Goal: Task Accomplishment & Management: Complete application form

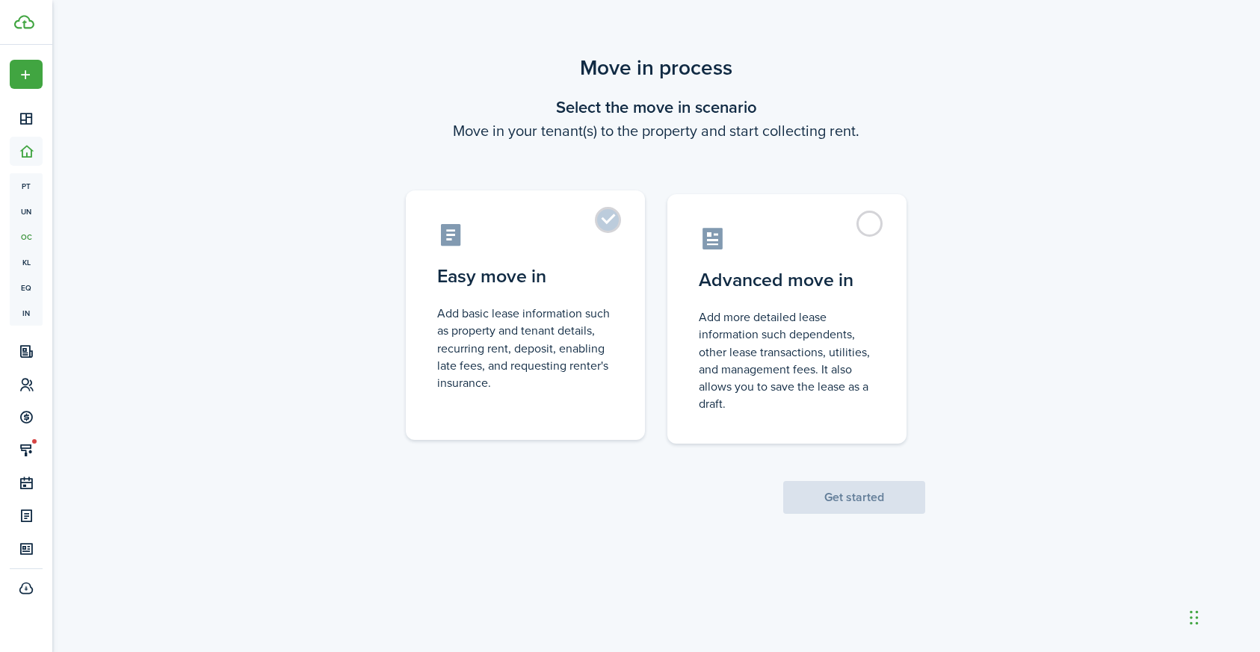
click at [608, 219] on label "Easy move in Add basic lease information such as property and tenant details, r…" at bounding box center [525, 316] width 239 height 250
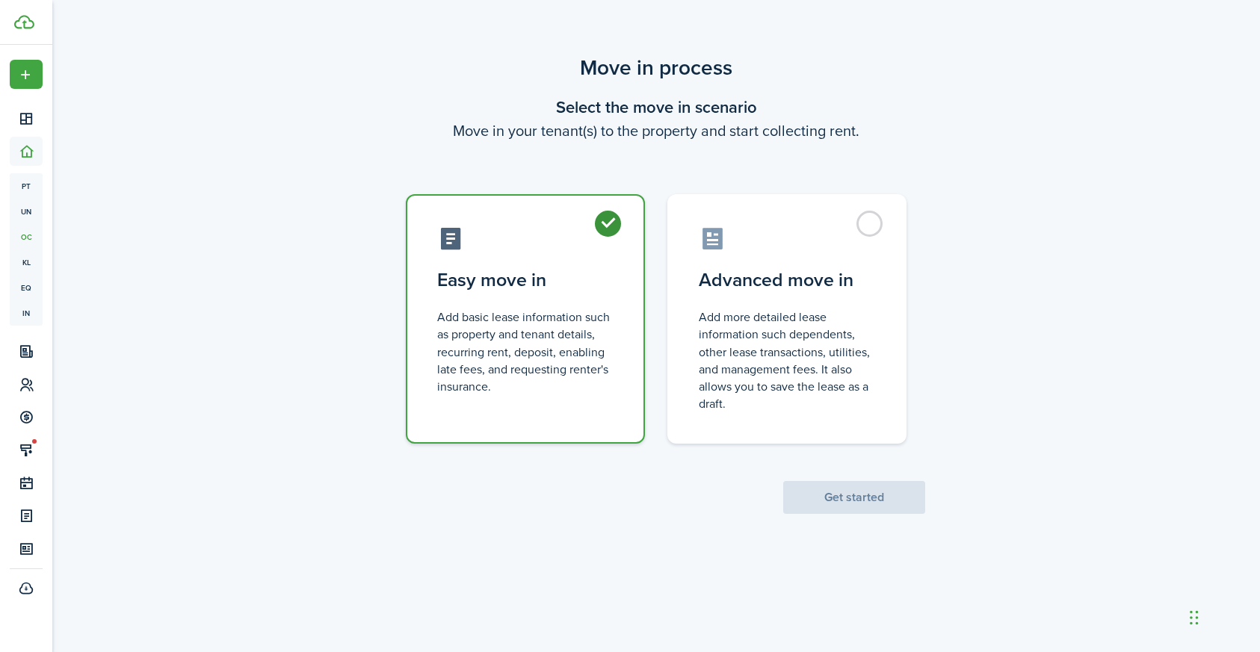
radio input "true"
click at [861, 500] on button "Get started" at bounding box center [854, 497] width 142 height 33
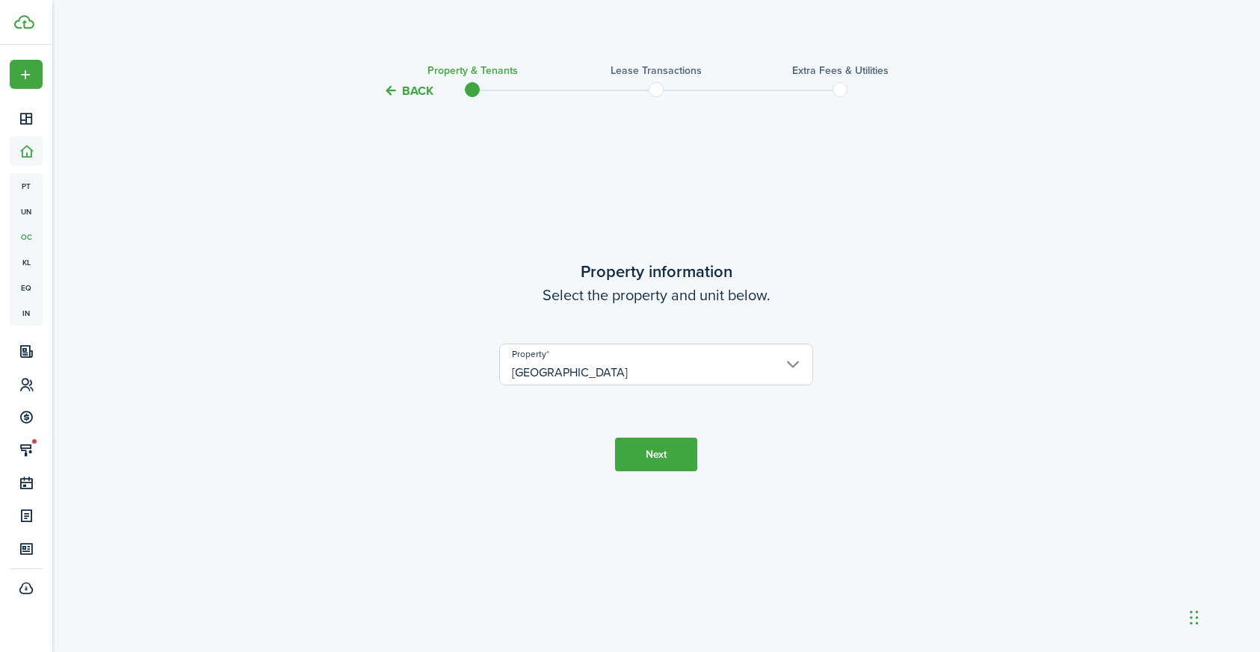
click at [658, 463] on button "Next" at bounding box center [656, 455] width 82 height 34
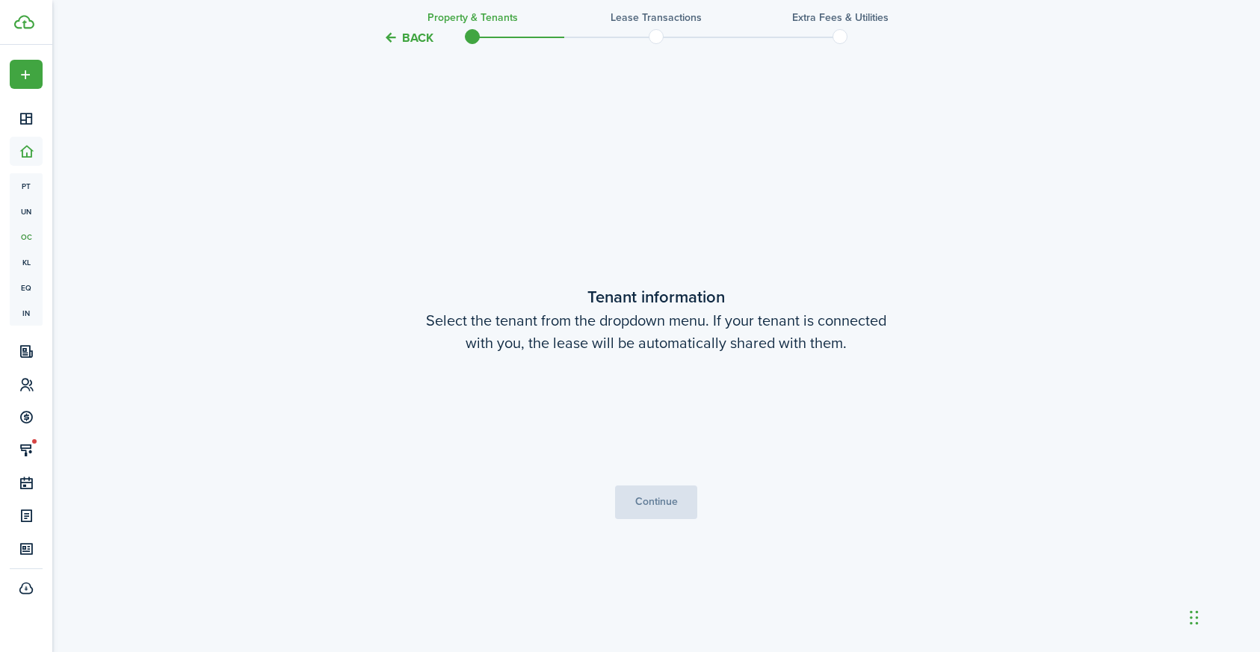
scroll to position [552, 0]
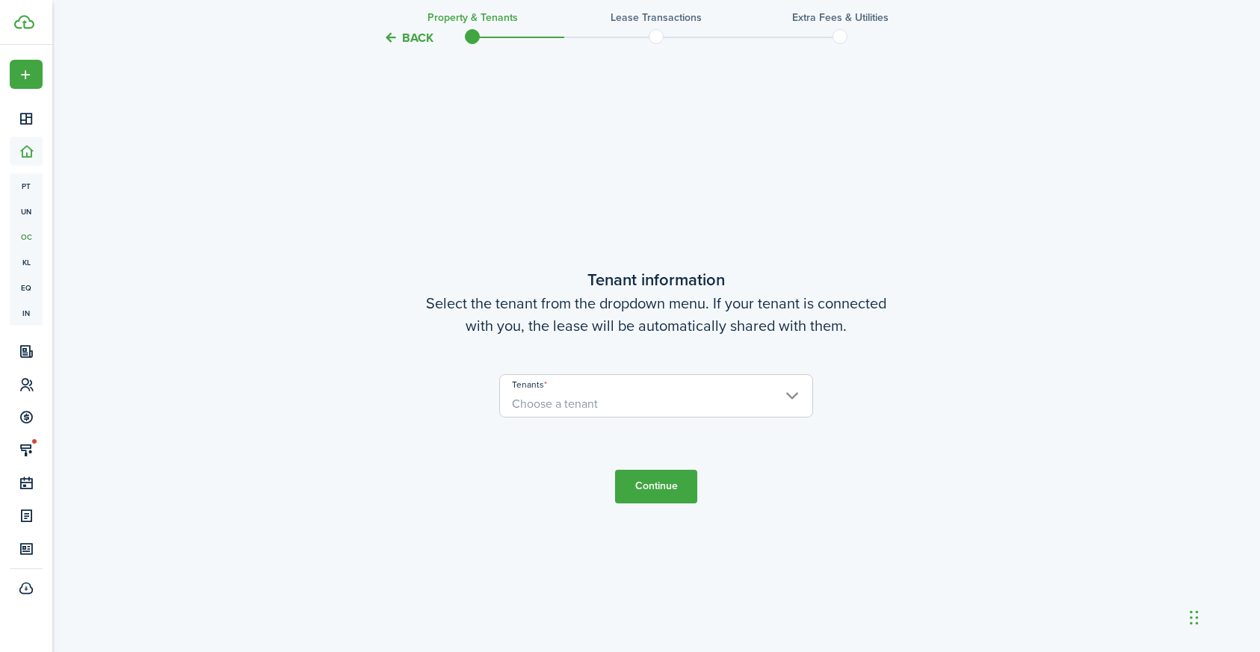
click at [665, 405] on span "Choose a tenant" at bounding box center [656, 404] width 312 height 25
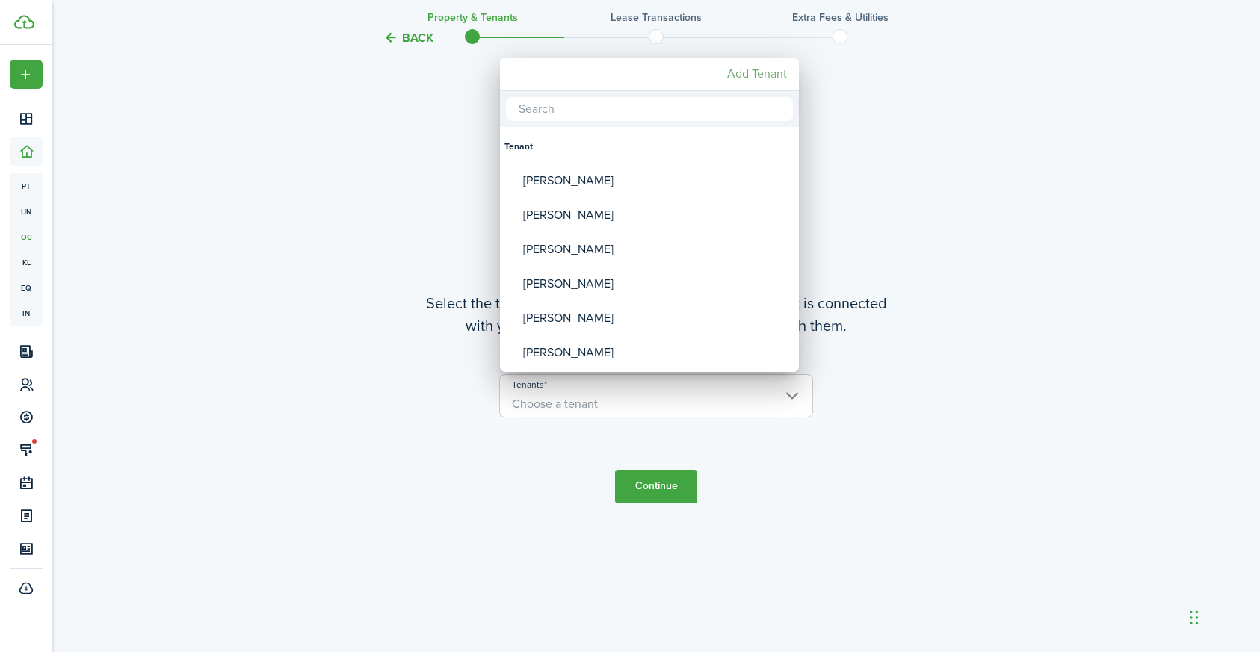
click at [768, 75] on mbsc-button "Add Tenant" at bounding box center [757, 74] width 72 height 27
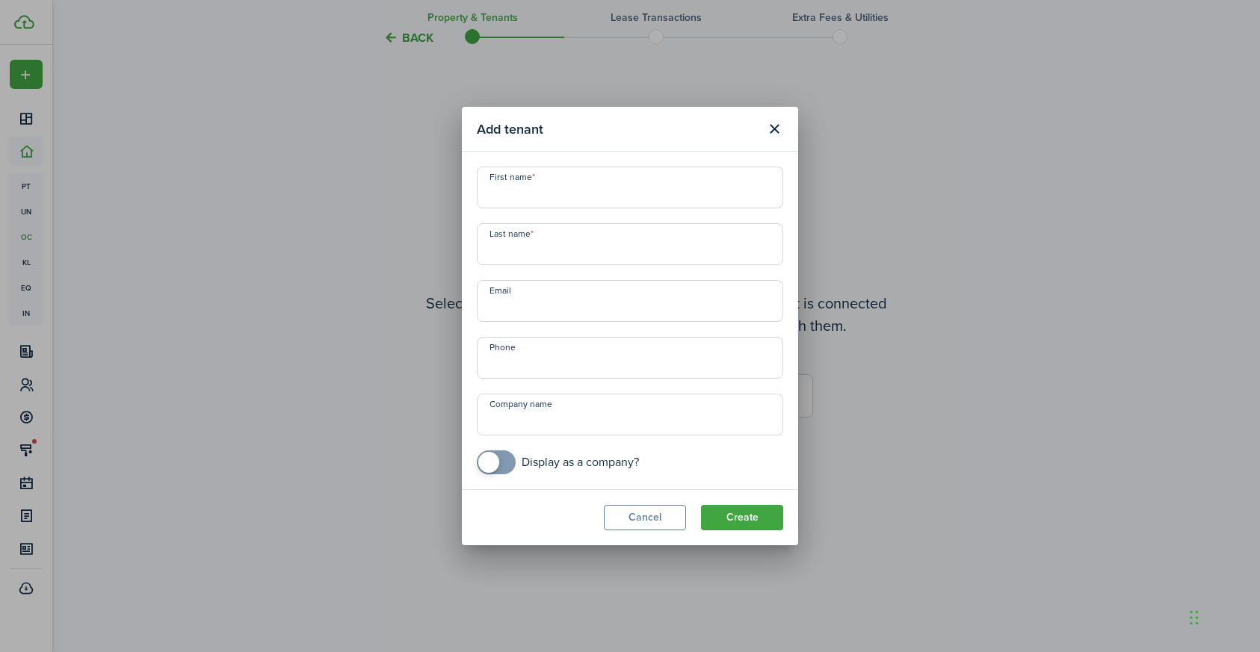
click at [643, 189] on input "First name" at bounding box center [630, 188] width 306 height 42
type input "Timaira"
click at [624, 255] on input "Last name" at bounding box center [630, 244] width 306 height 42
type input "[PERSON_NAME]"
click at [607, 297] on input "Email" at bounding box center [630, 301] width 306 height 42
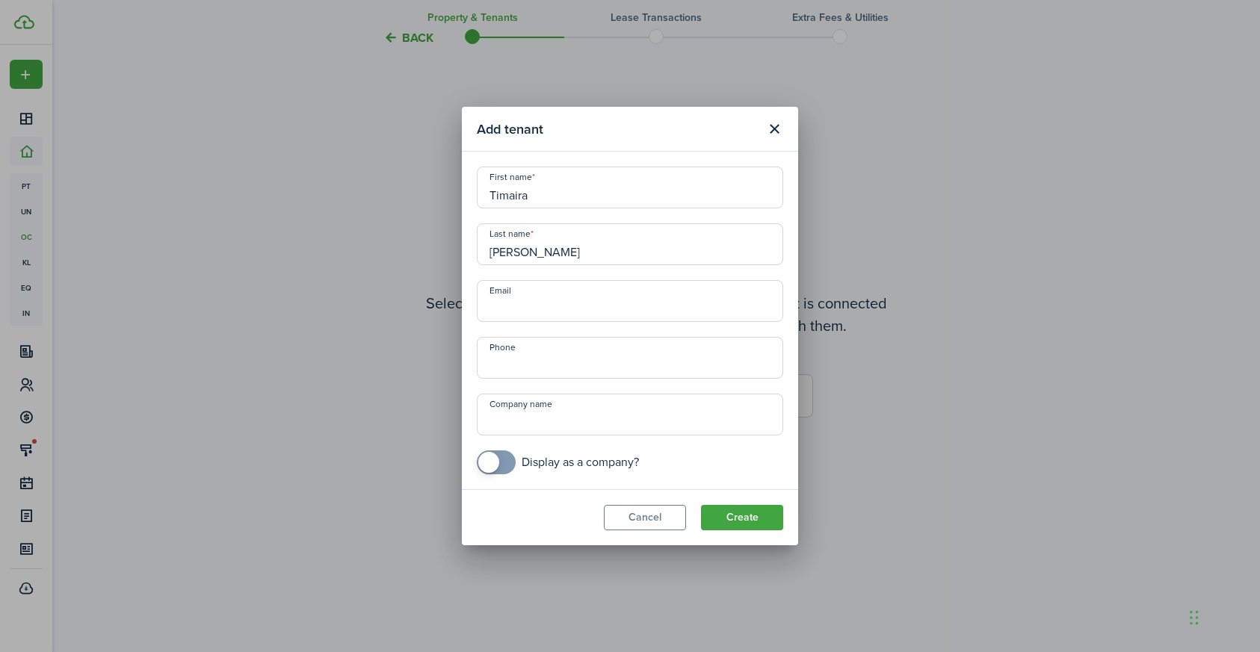
paste input "[EMAIL_ADDRESS][DOMAIN_NAME]"
type input "[EMAIL_ADDRESS][DOMAIN_NAME]"
click at [561, 362] on input "+1" at bounding box center [630, 358] width 306 height 42
paste input "2109047073"
click at [657, 421] on input "Company name" at bounding box center [630, 415] width 306 height 42
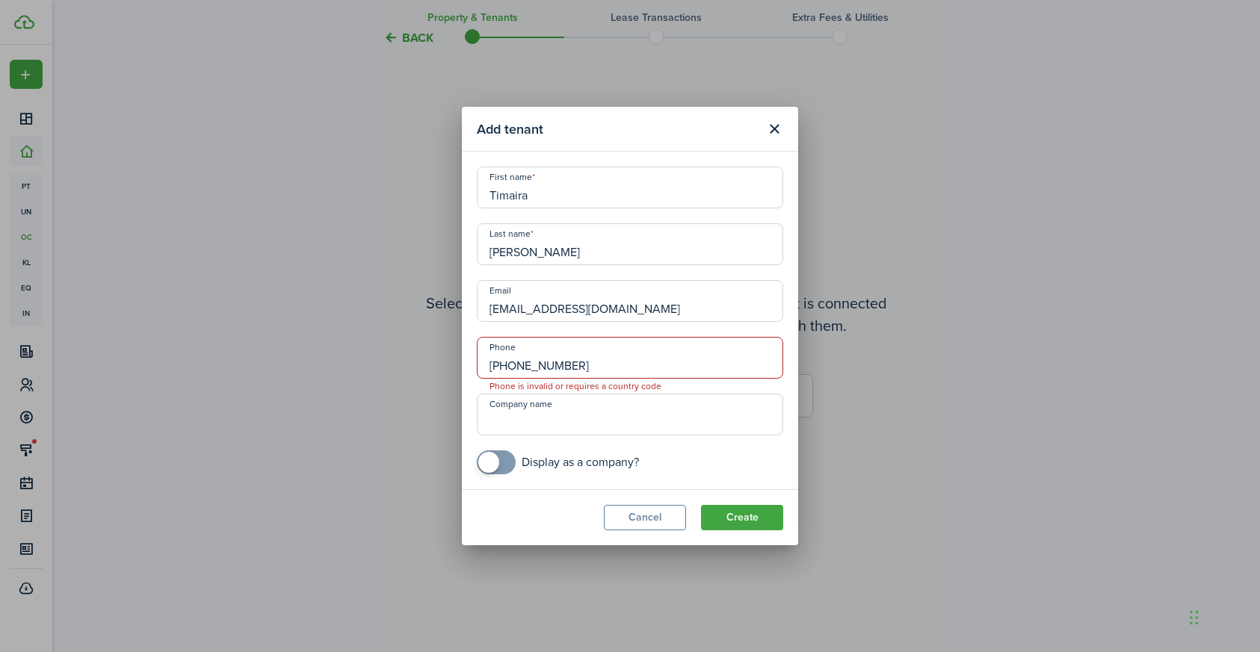
drag, startPoint x: 497, startPoint y: 366, endPoint x: 550, endPoint y: 395, distance: 60.5
click at [497, 366] on input "[PHONE_NUMBER]" at bounding box center [630, 358] width 306 height 42
type input "[PHONE_NUMBER]"
click at [619, 421] on input "Company name" at bounding box center [630, 415] width 306 height 42
click at [738, 519] on button "Create" at bounding box center [742, 517] width 82 height 25
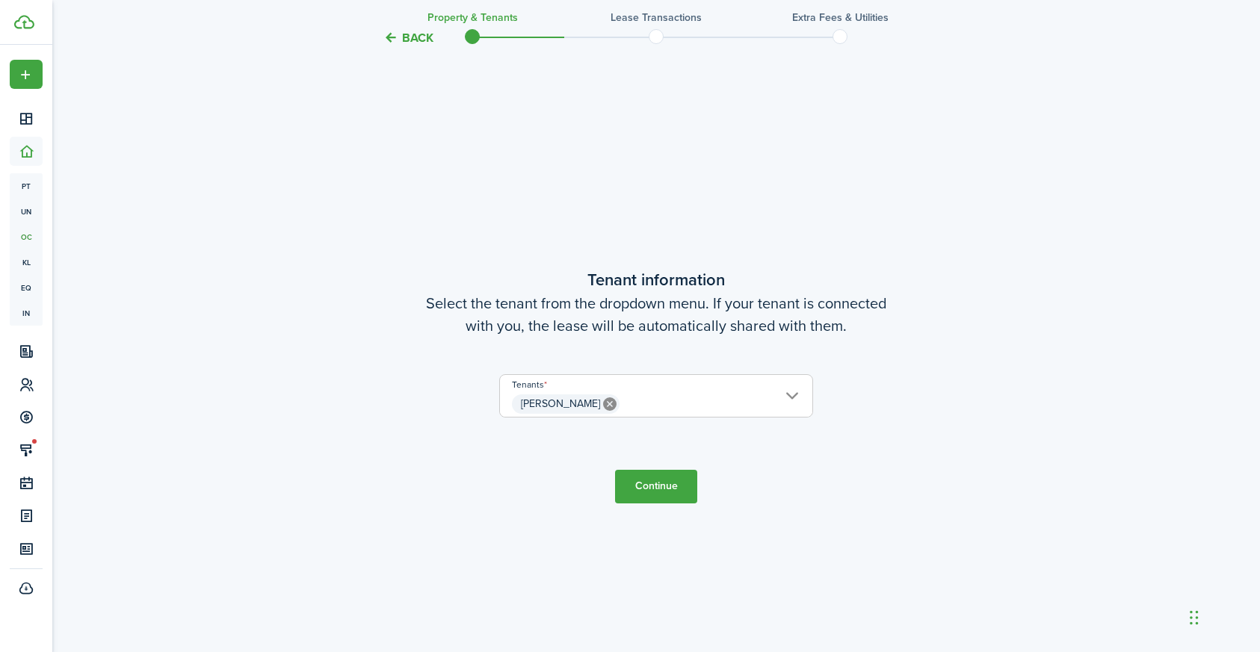
click at [668, 488] on button "Continue" at bounding box center [656, 487] width 82 height 34
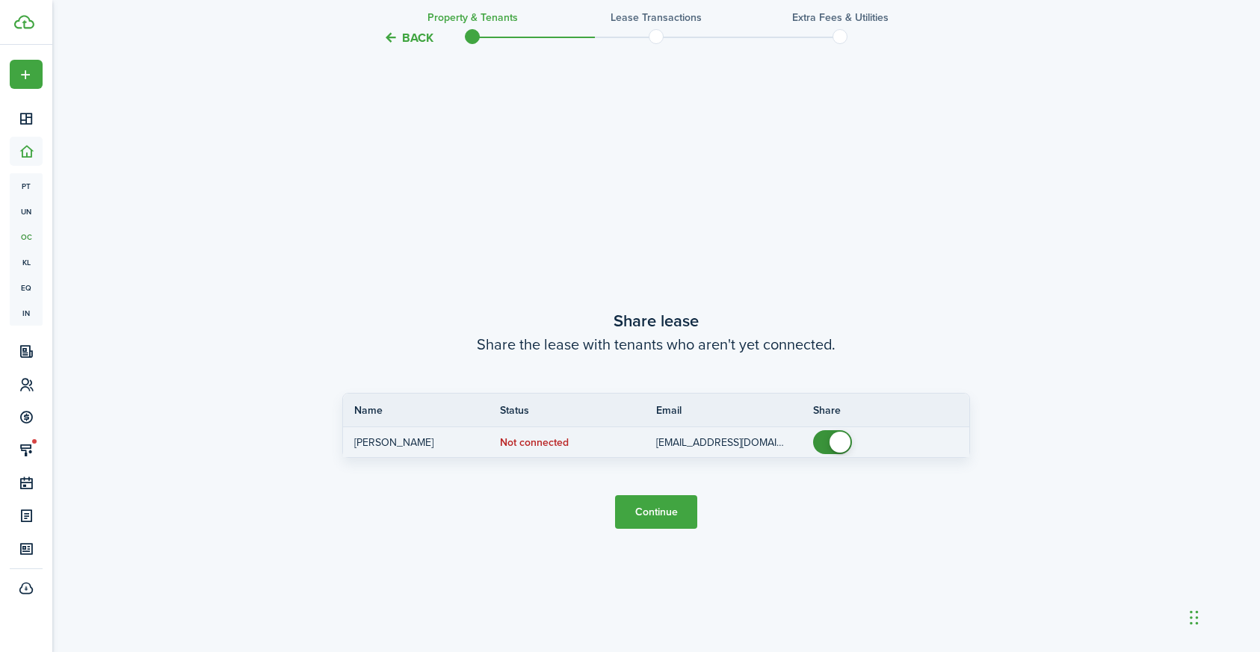
scroll to position [1205, 0]
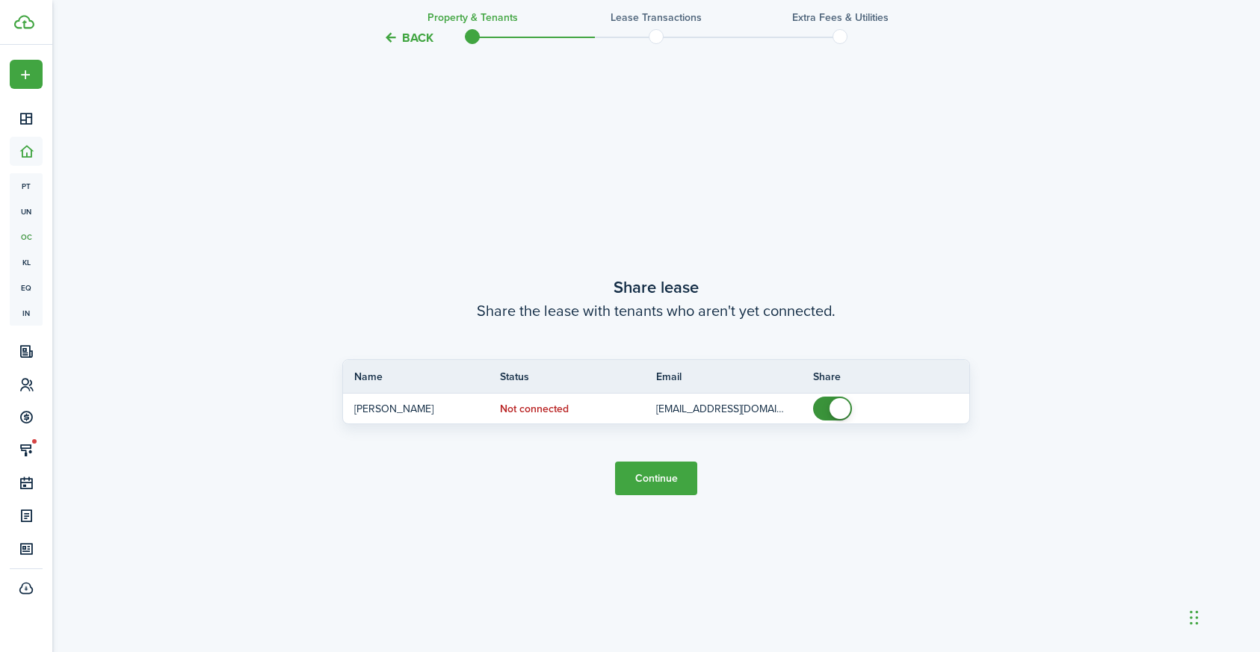
click at [658, 478] on button "Continue" at bounding box center [656, 479] width 82 height 34
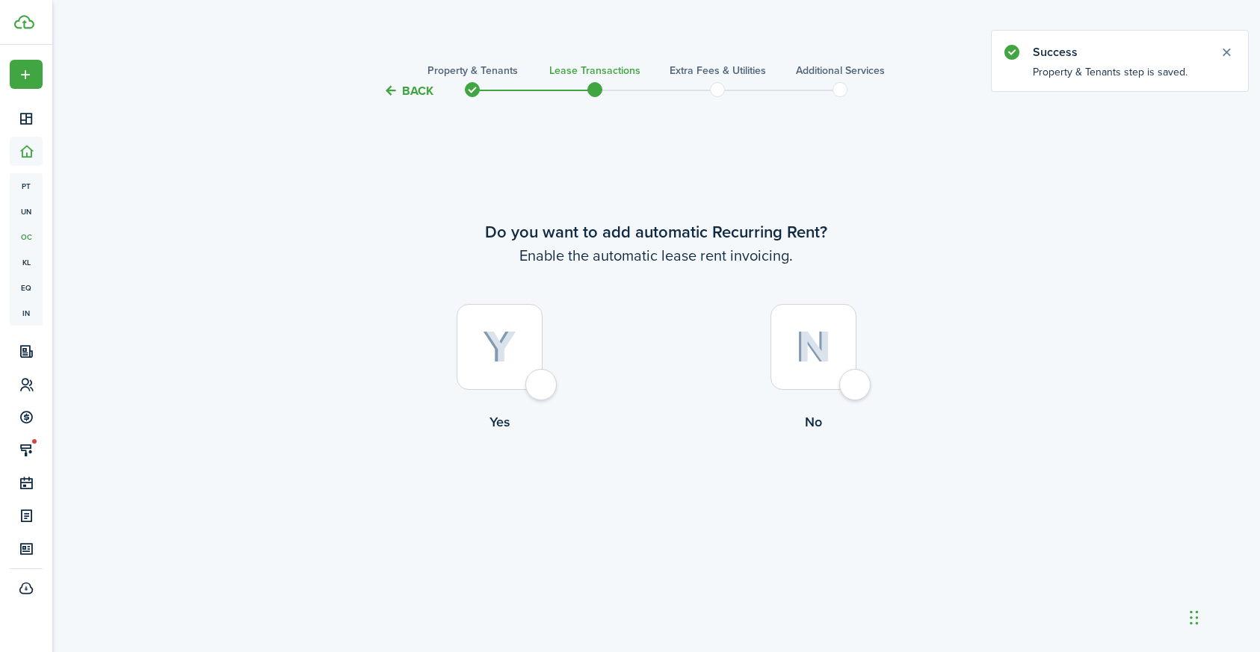
click at [536, 382] on div at bounding box center [500, 347] width 86 height 86
radio input "true"
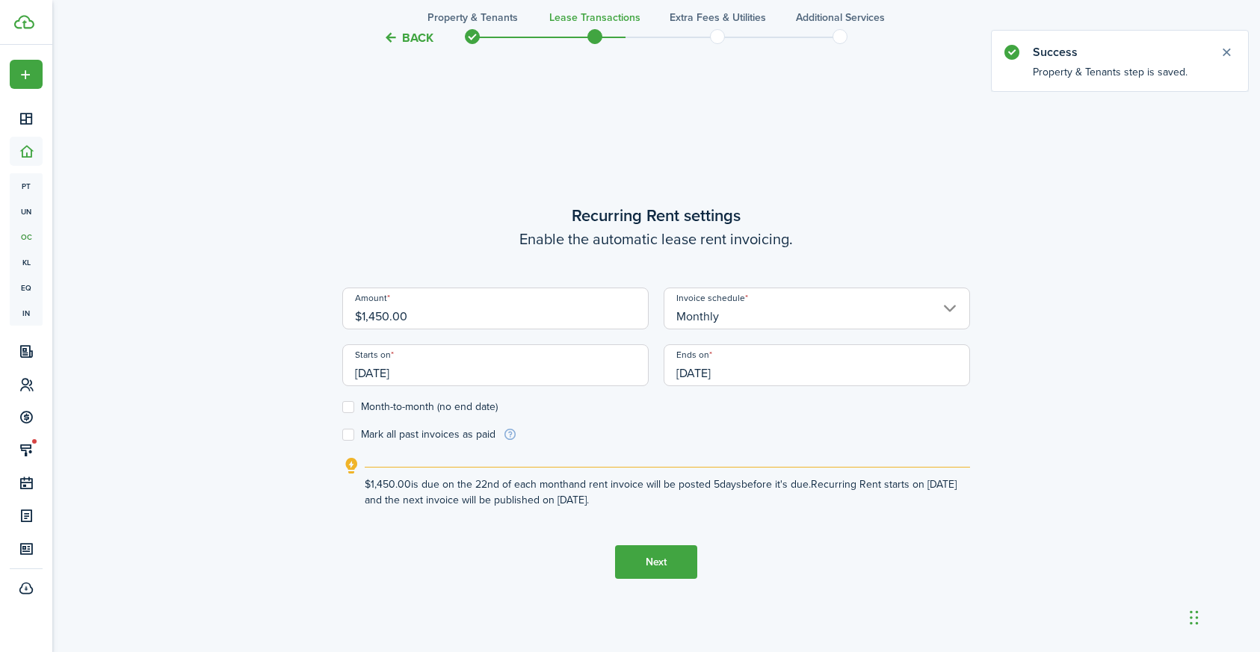
scroll to position [552, 0]
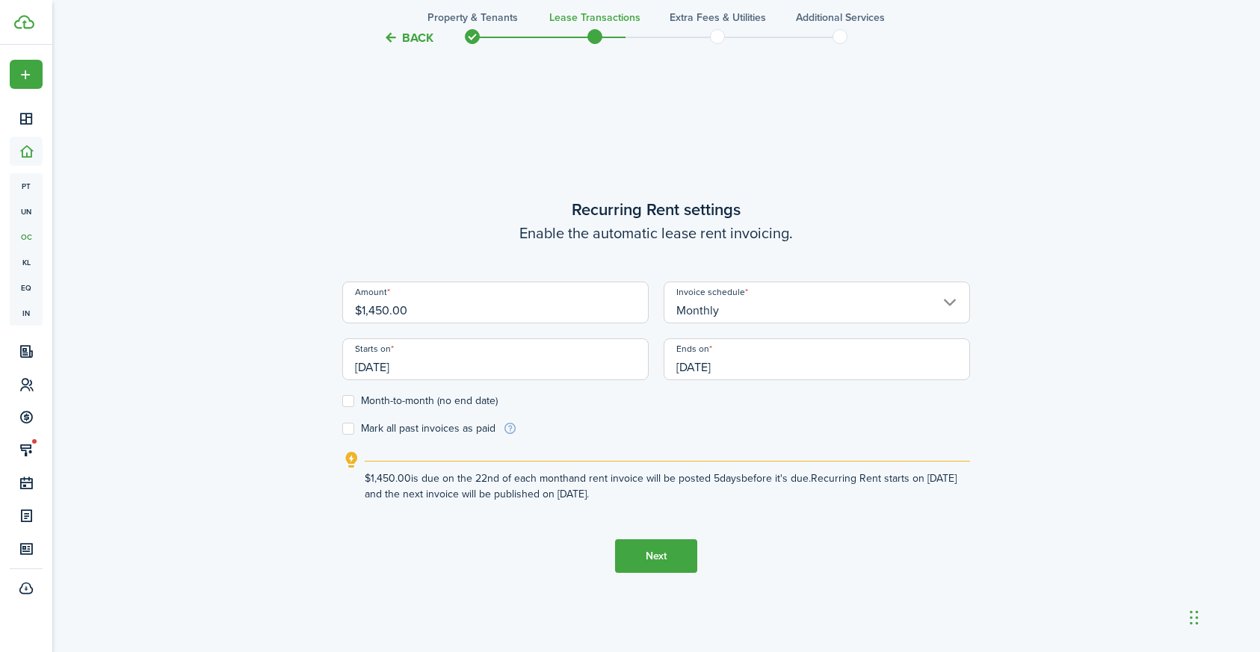
drag, startPoint x: 377, startPoint y: 309, endPoint x: 384, endPoint y: 319, distance: 12.9
click at [377, 309] on input "$1,450.00" at bounding box center [495, 303] width 306 height 42
click at [369, 367] on input "[DATE]" at bounding box center [495, 360] width 306 height 42
type input "$1,350.00"
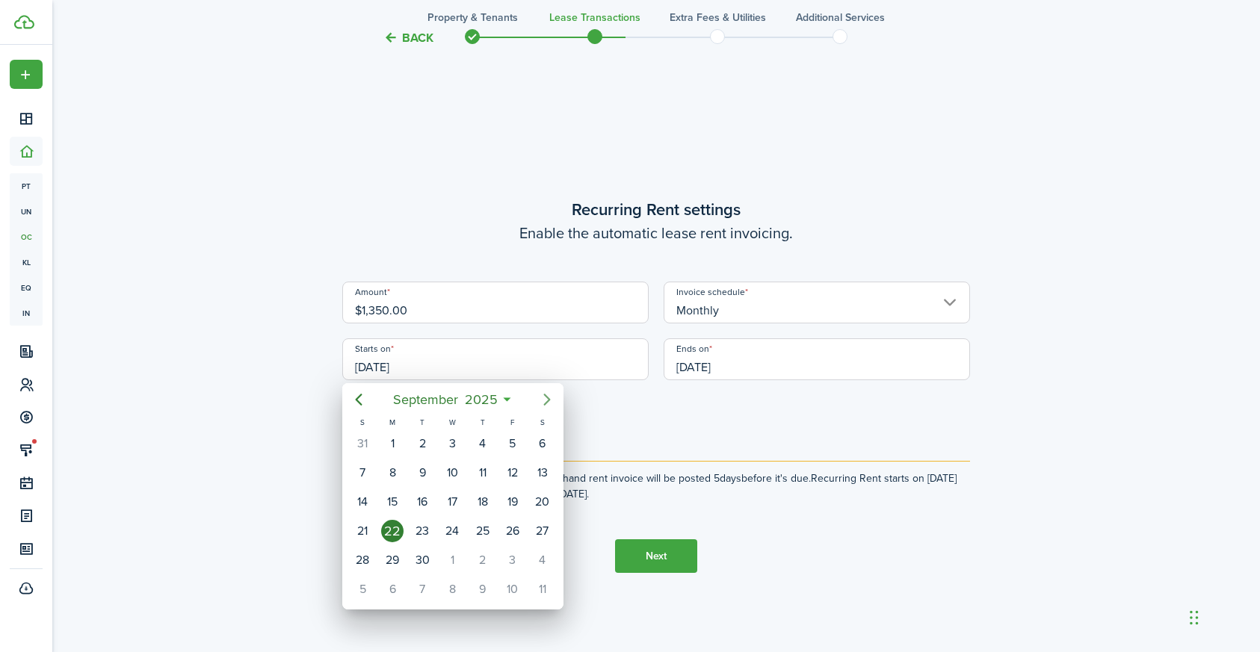
click at [546, 402] on icon "Next page" at bounding box center [547, 400] width 18 height 18
click at [451, 440] on div "1" at bounding box center [452, 444] width 22 height 22
type input "[DATE]"
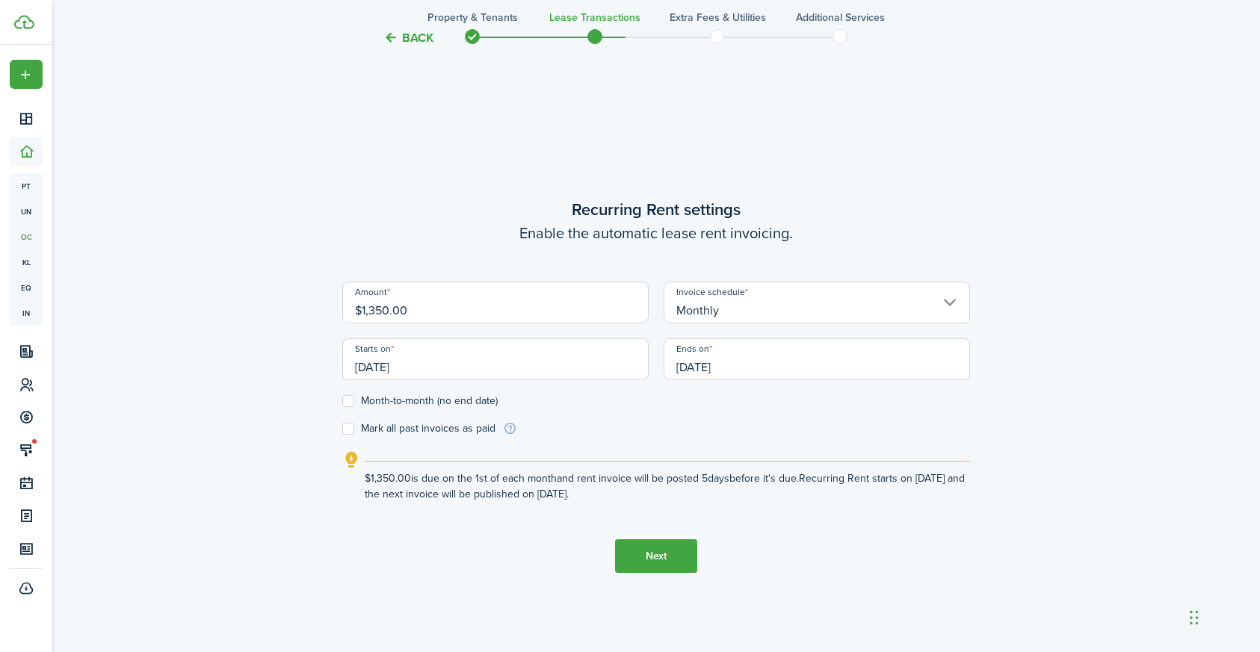
click at [691, 368] on input "[DATE]" at bounding box center [817, 360] width 306 height 42
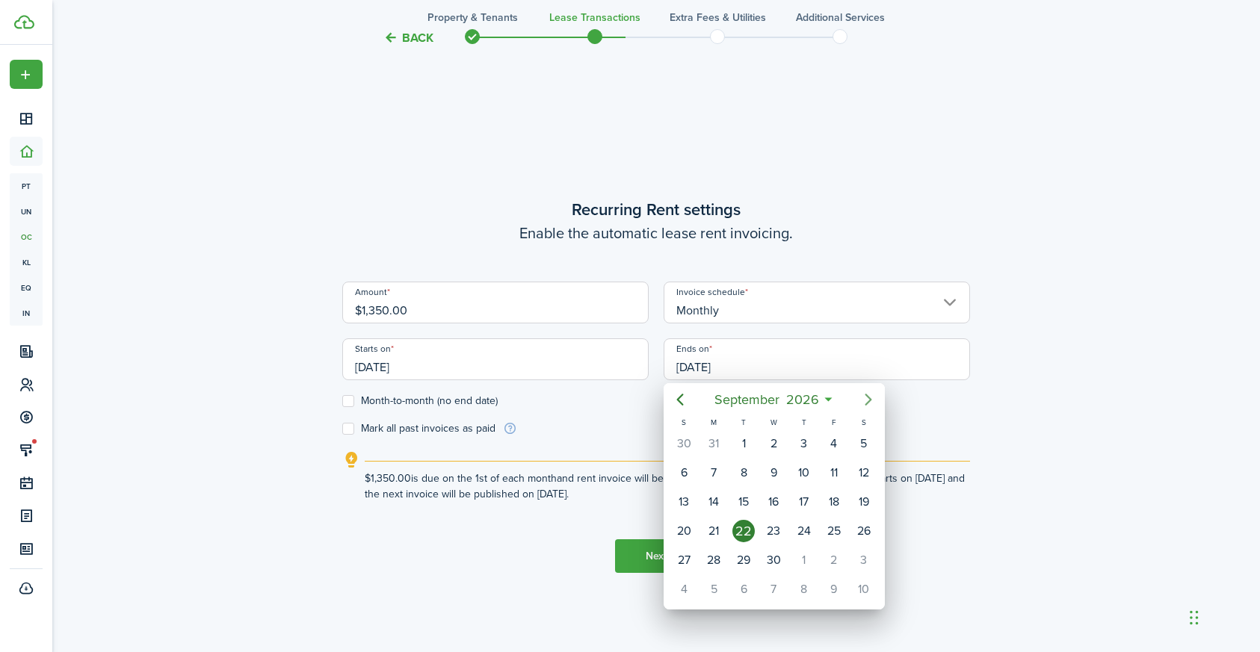
click at [869, 396] on icon "Next page" at bounding box center [868, 400] width 18 height 18
click at [807, 445] on div "1" at bounding box center [804, 444] width 22 height 22
type input "[DATE]"
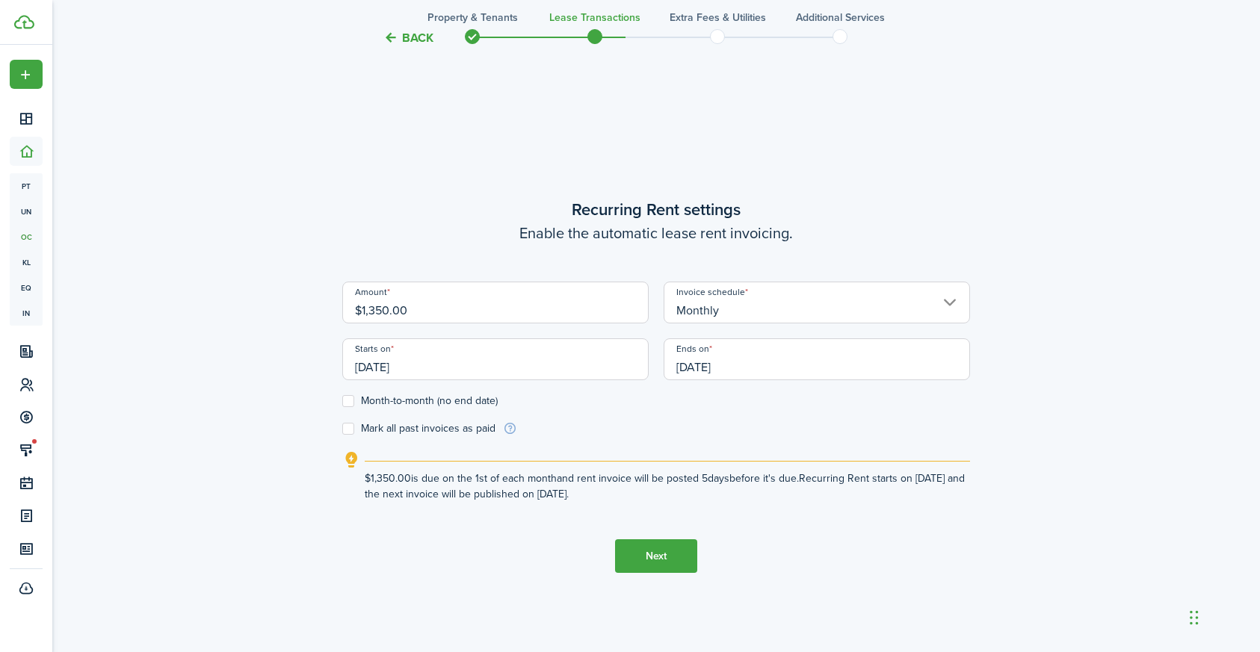
click at [348, 428] on label "Mark all past invoices as paid" at bounding box center [418, 429] width 153 height 12
click at [342, 429] on input "Mark all past invoices as paid" at bounding box center [342, 429] width 1 height 1
checkbox input "true"
click at [667, 555] on button "Next" at bounding box center [656, 557] width 82 height 34
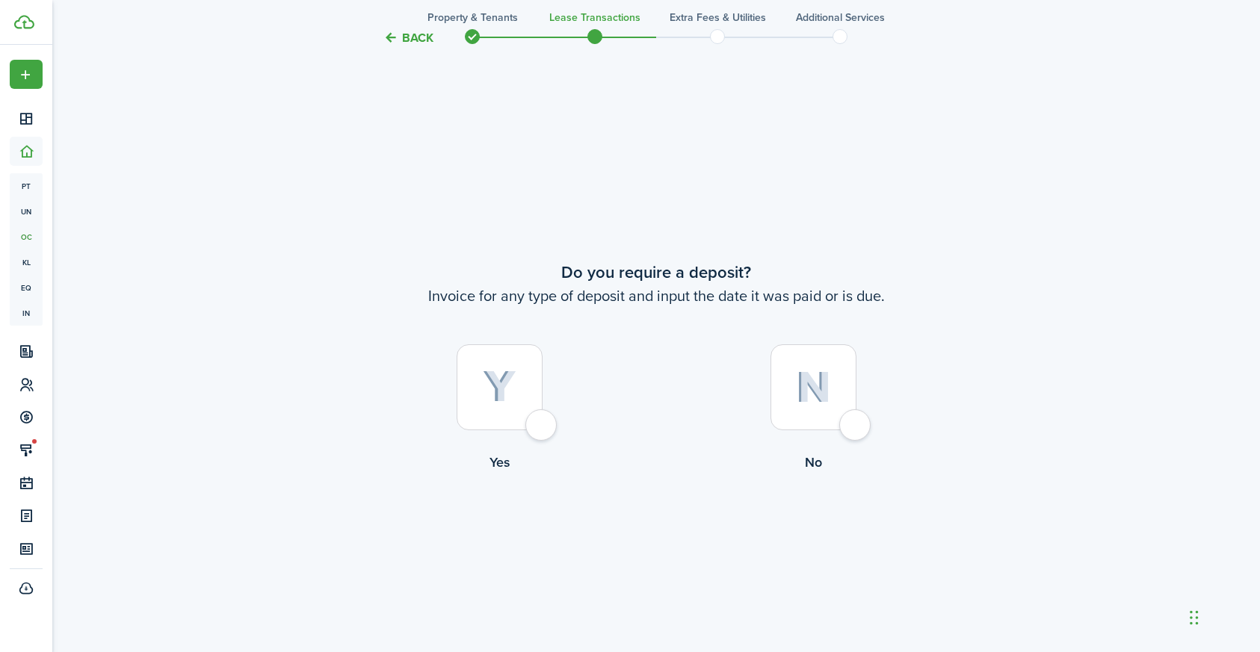
scroll to position [1205, 0]
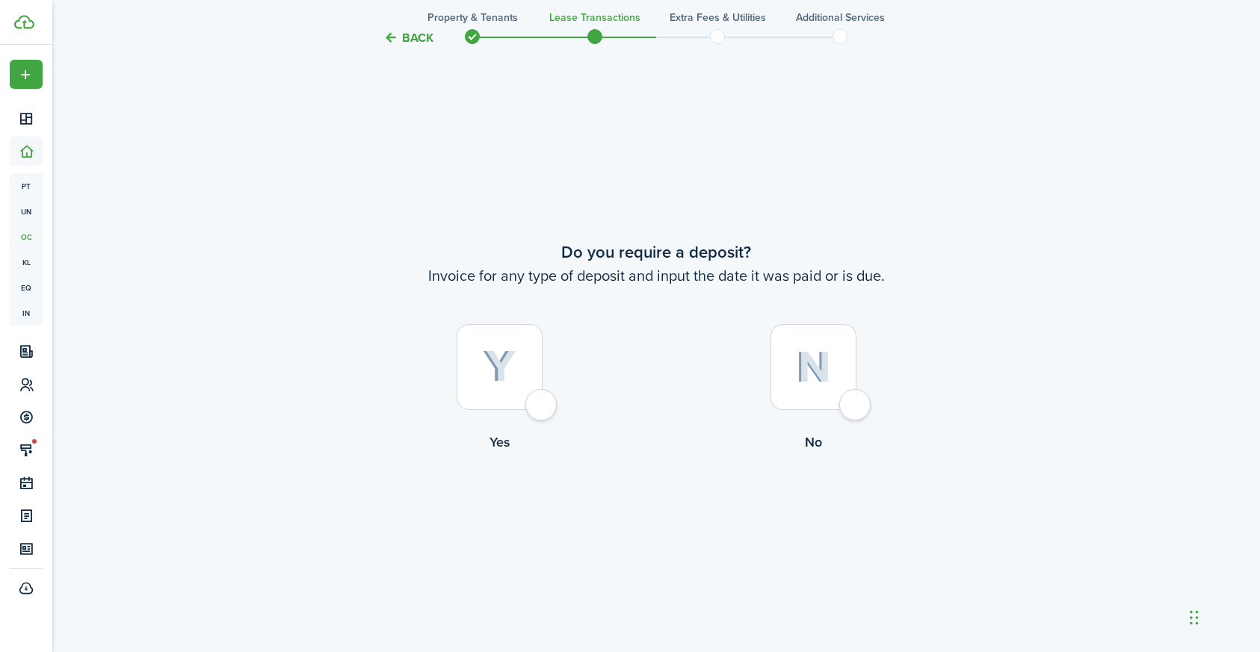
click at [543, 407] on div at bounding box center [500, 367] width 86 height 86
radio input "true"
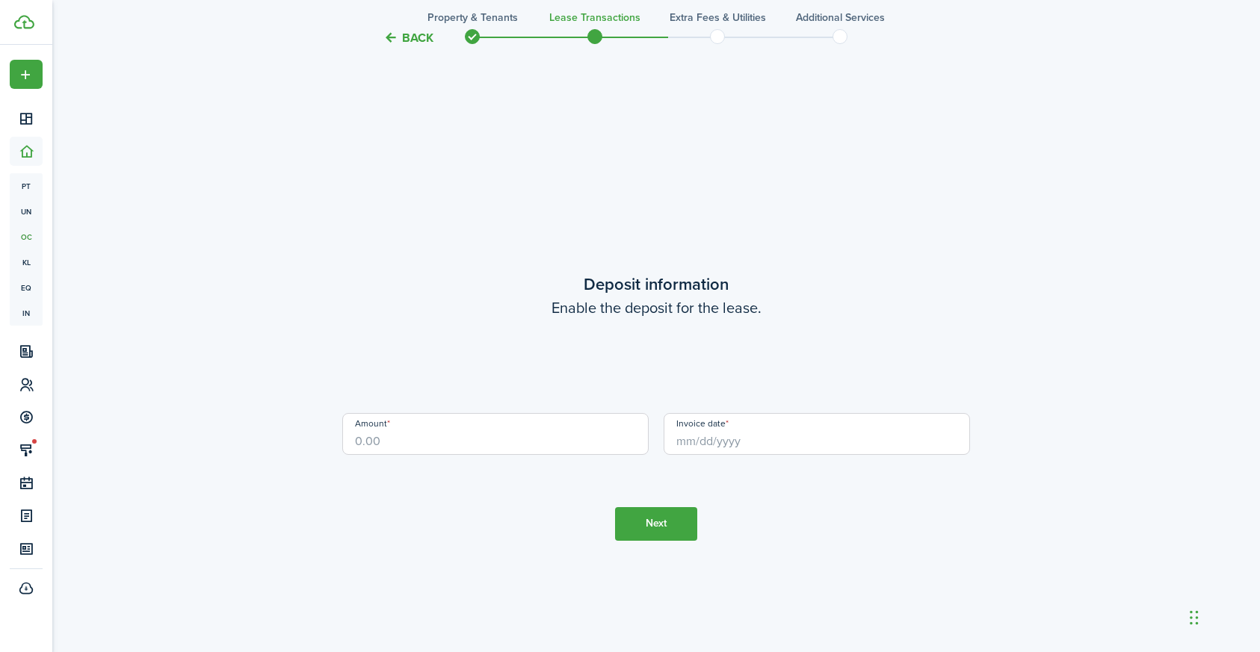
scroll to position [1857, 0]
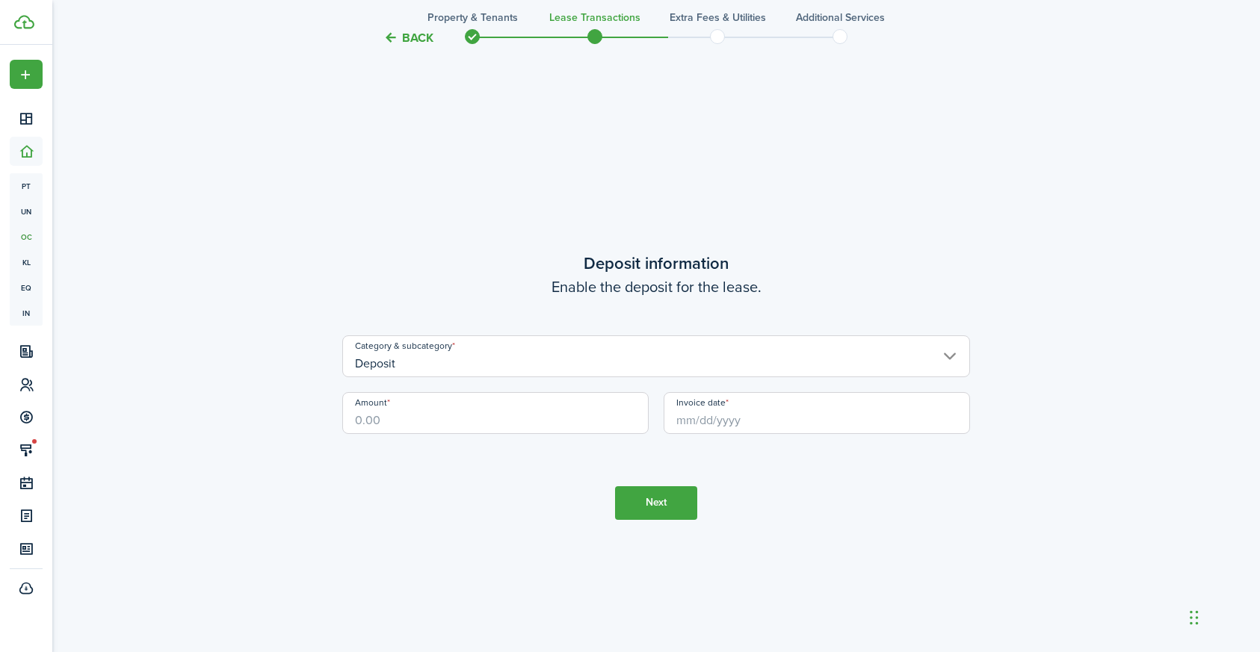
click at [525, 418] on input "Amount" at bounding box center [495, 413] width 306 height 42
click at [726, 421] on input "Invoice date" at bounding box center [817, 413] width 306 height 42
type input "$1,400.00"
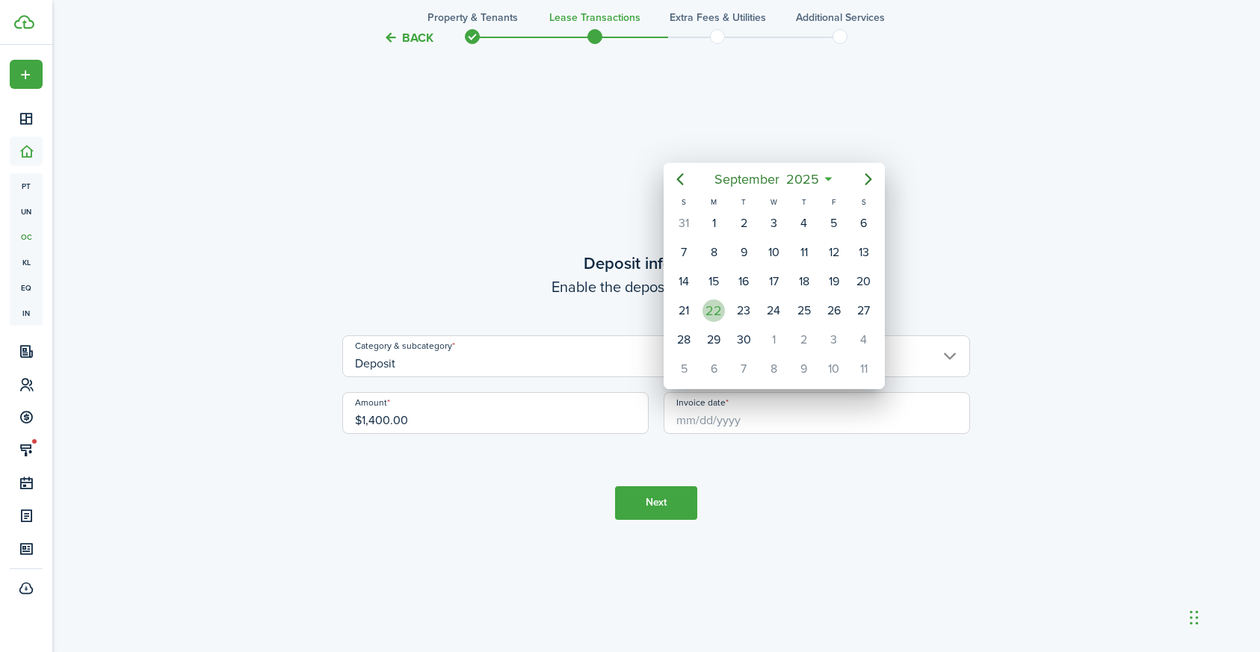
click at [712, 318] on div "22" at bounding box center [713, 311] width 22 height 22
type input "[DATE]"
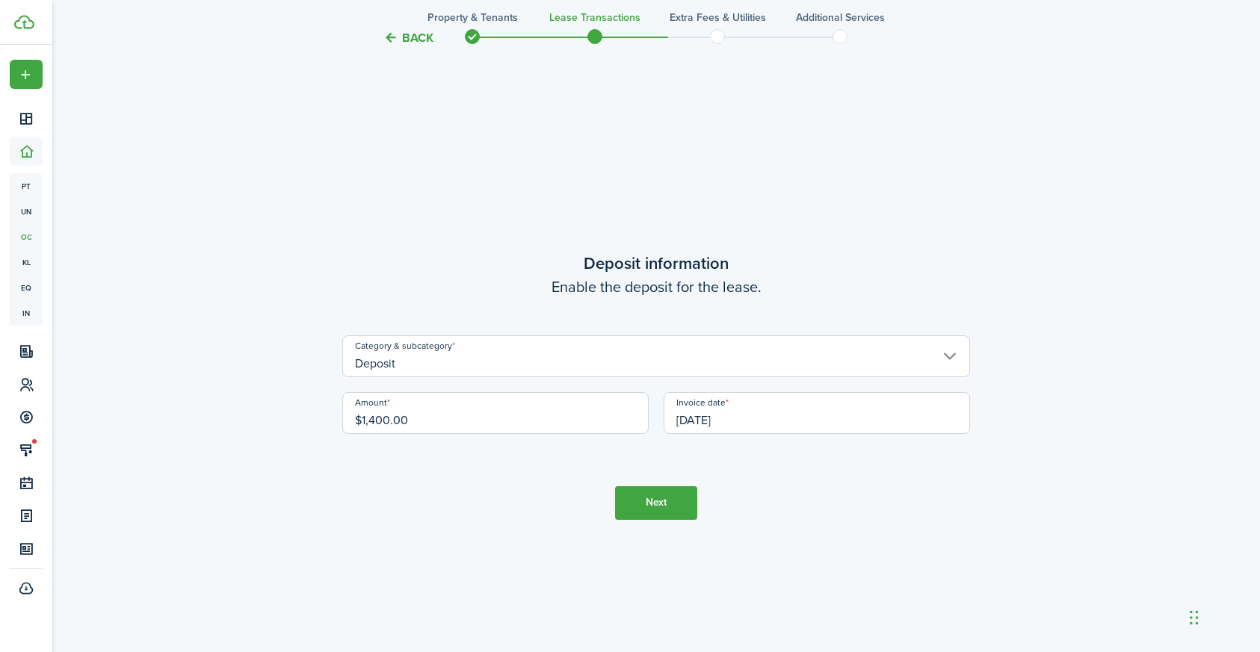
click at [667, 499] on button "Next" at bounding box center [656, 504] width 82 height 34
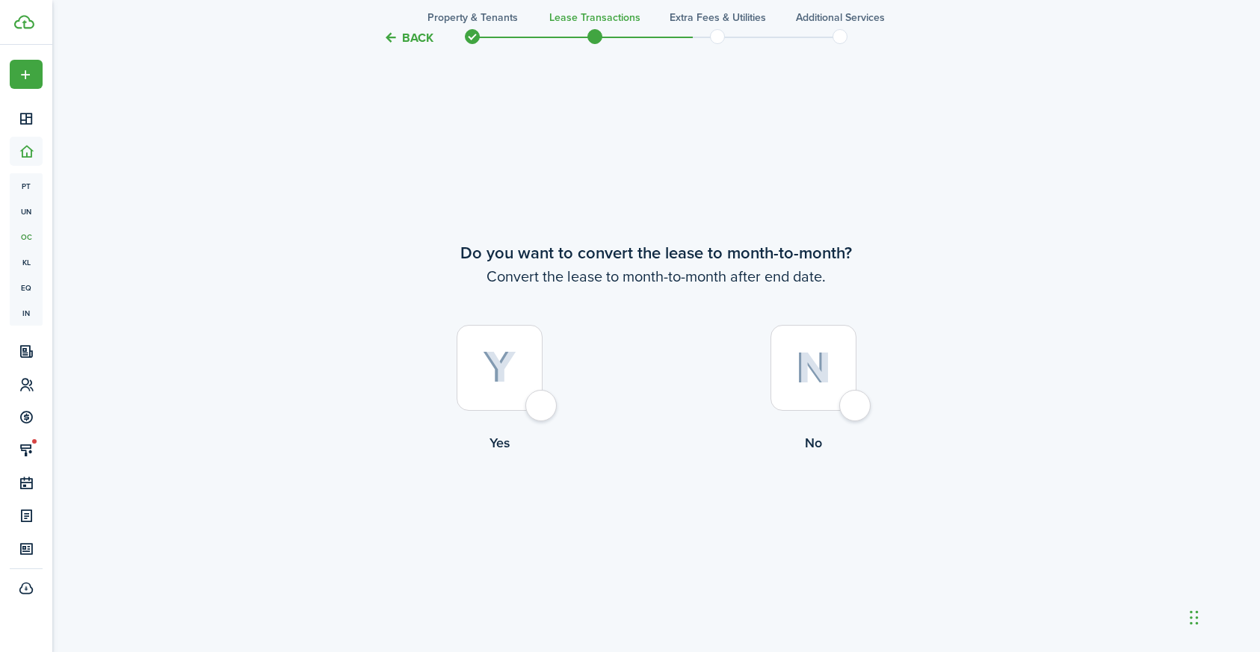
scroll to position [2510, 0]
click at [856, 399] on div at bounding box center [814, 367] width 86 height 86
radio input "true"
drag, startPoint x: 674, startPoint y: 507, endPoint x: 737, endPoint y: 487, distance: 65.7
click at [677, 505] on button "Continue" at bounding box center [656, 514] width 82 height 34
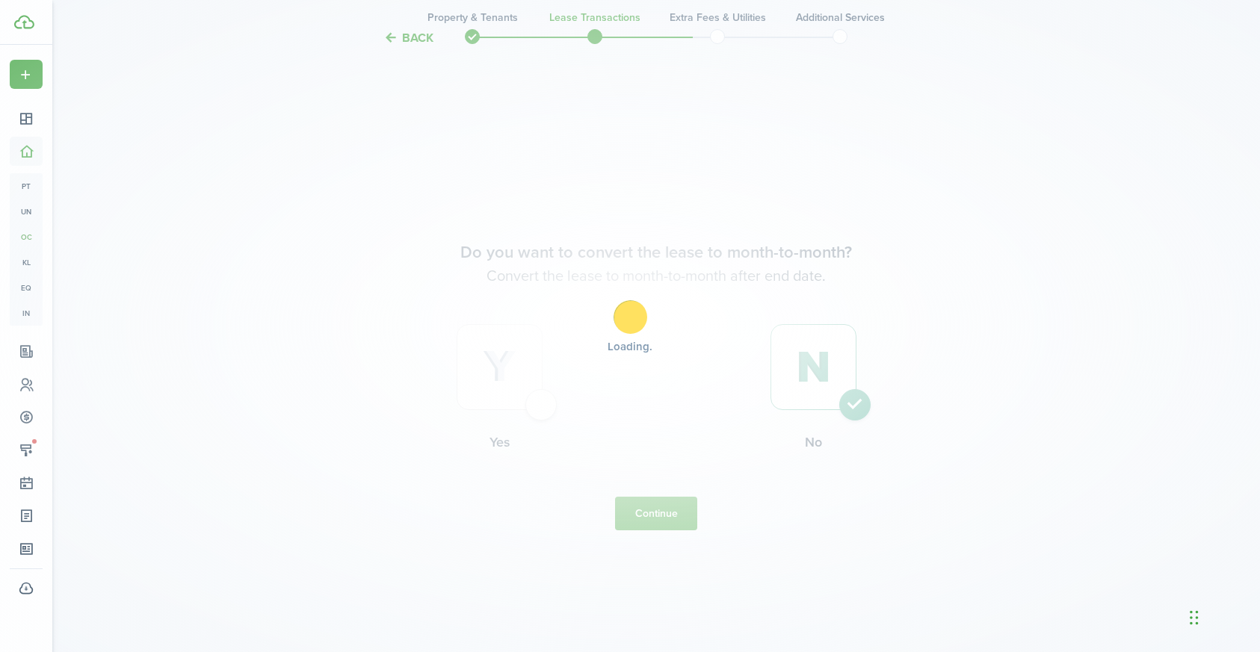
scroll to position [0, 0]
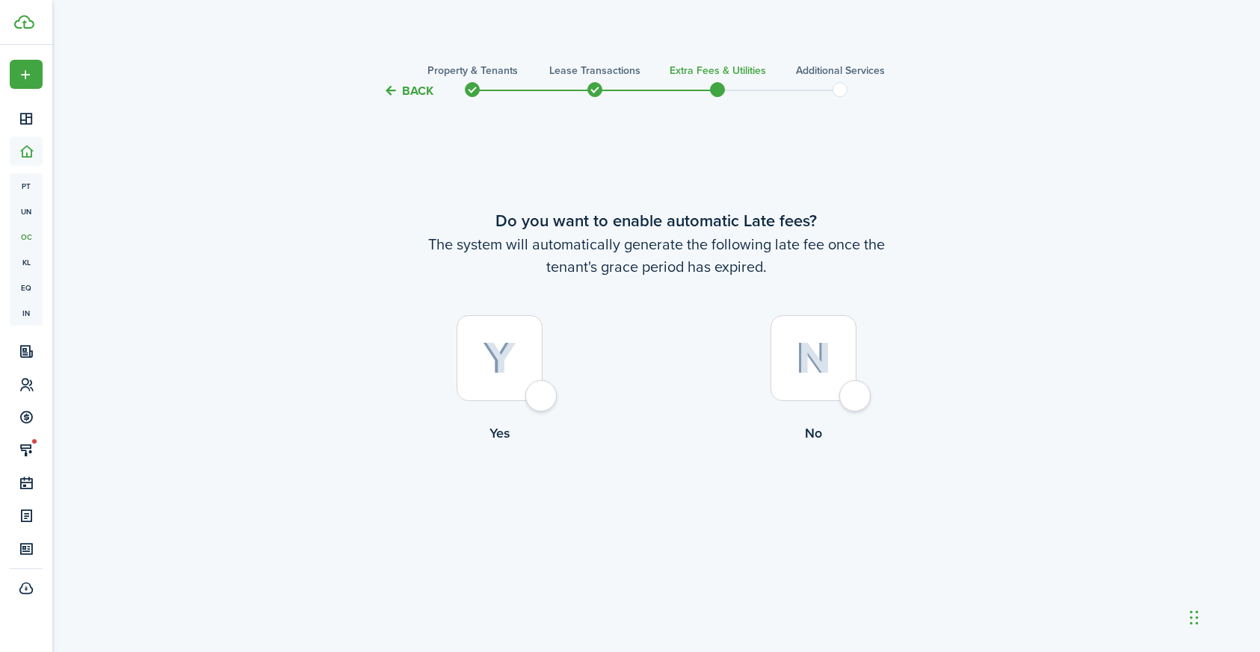
click at [538, 399] on div at bounding box center [500, 358] width 86 height 86
radio input "true"
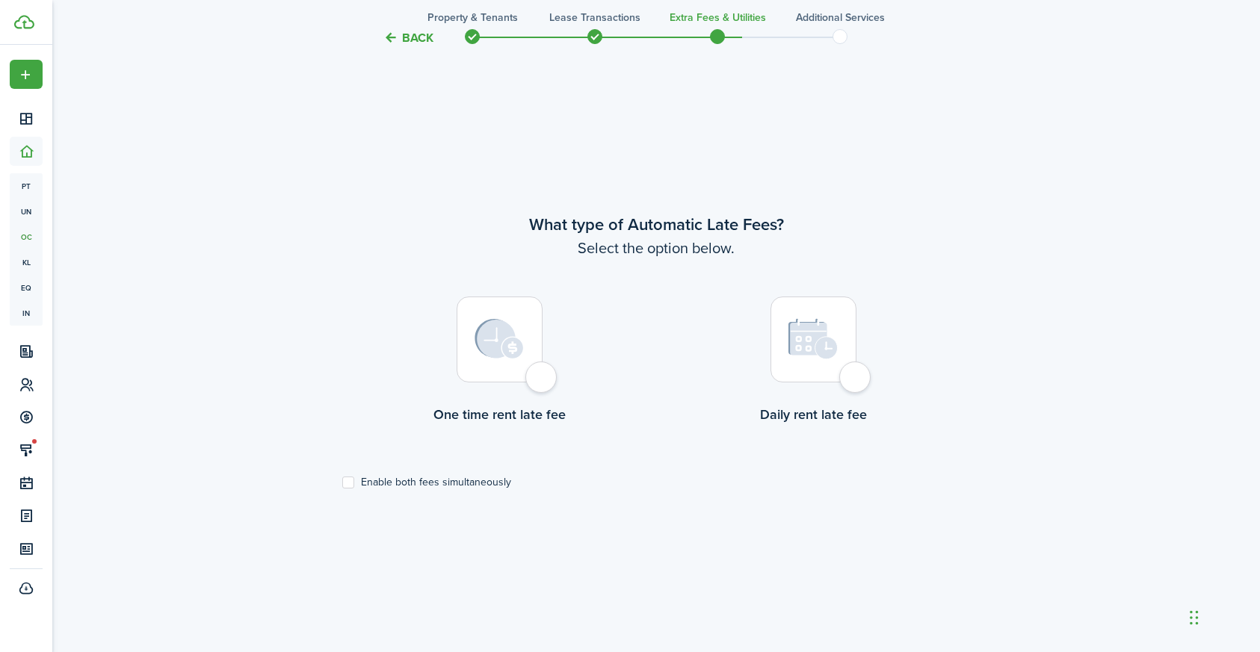
scroll to position [552, 0]
click at [543, 380] on div at bounding box center [500, 339] width 86 height 86
radio input "true"
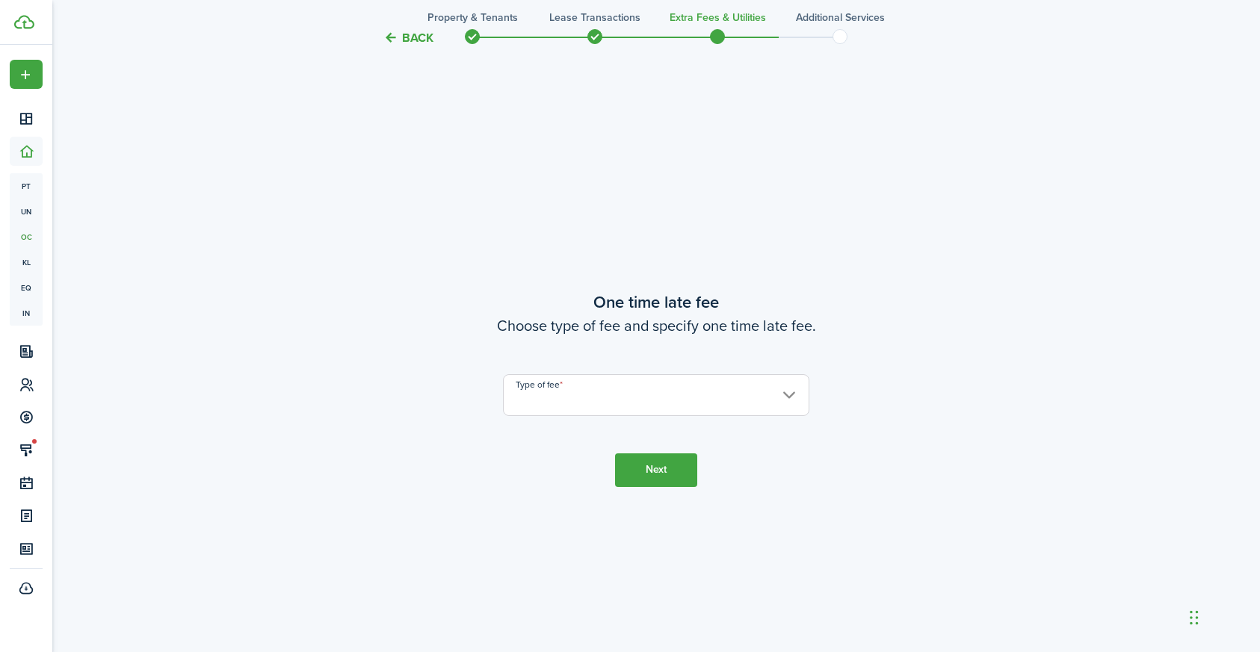
scroll to position [1205, 0]
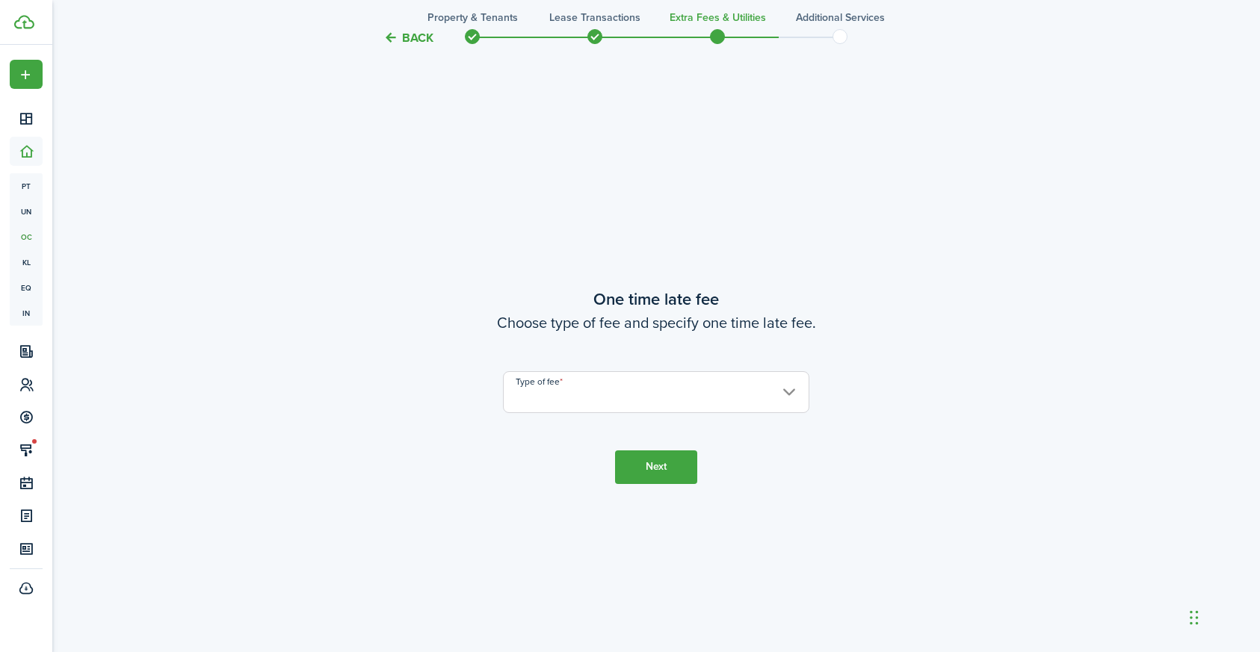
click at [593, 404] on input "Type of fee" at bounding box center [656, 392] width 306 height 42
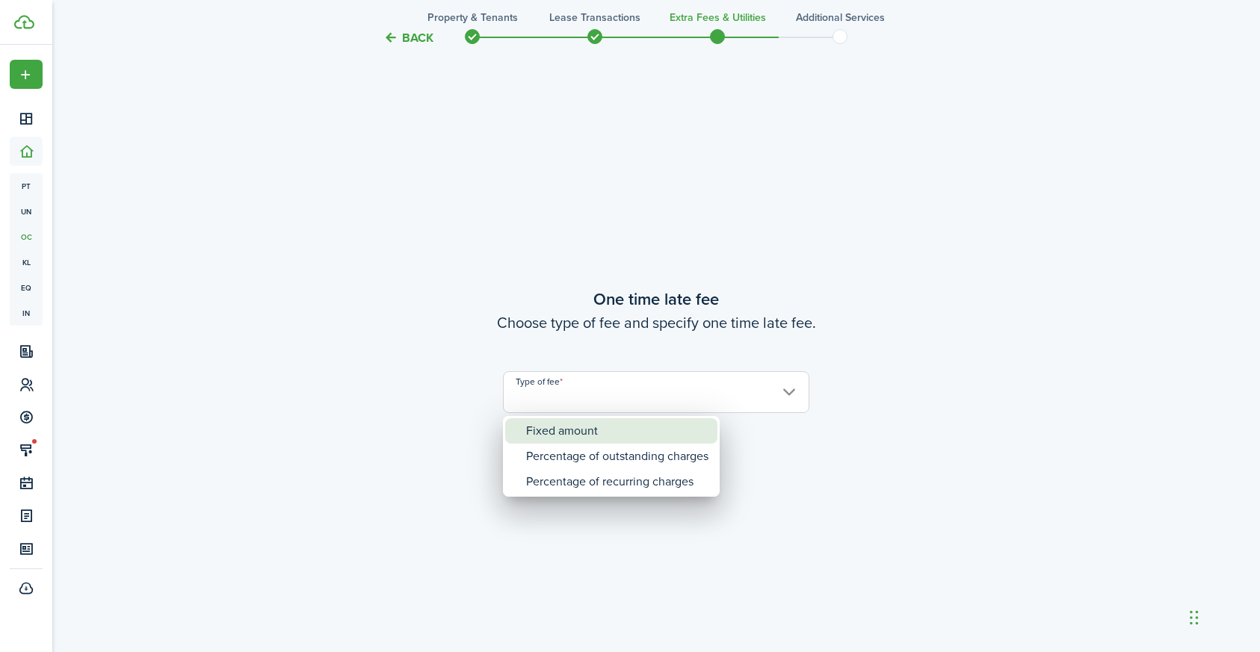
click at [594, 430] on div "Fixed amount" at bounding box center [617, 431] width 182 height 25
type input "Fixed amount"
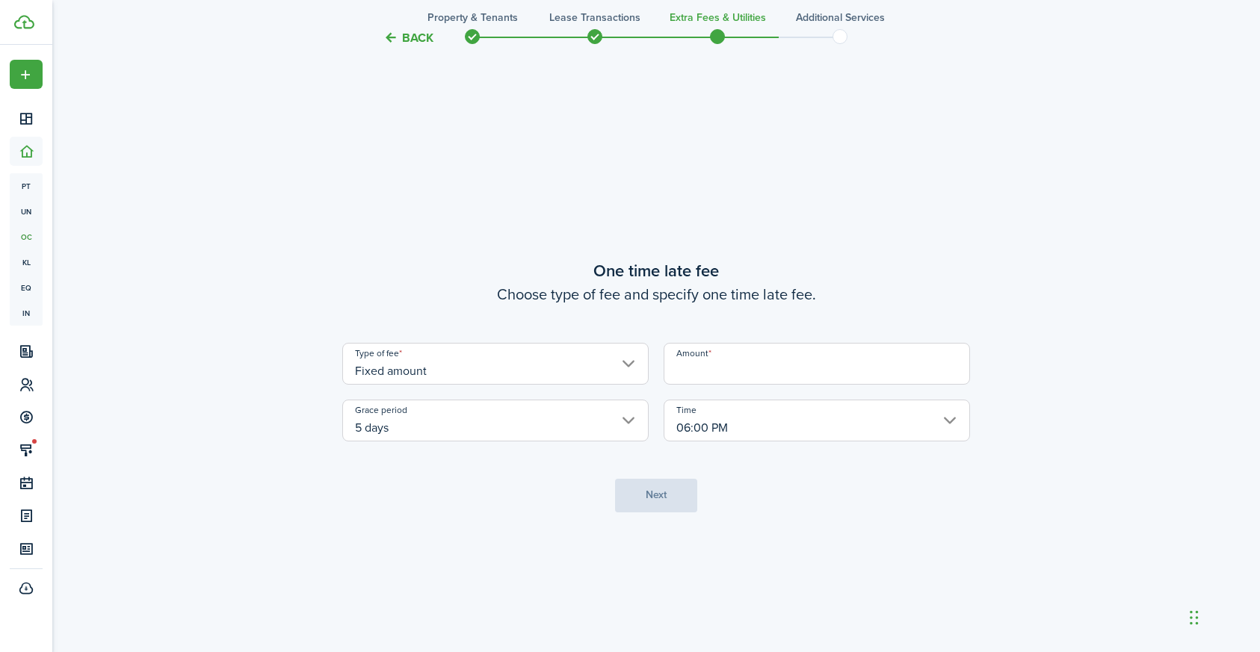
click at [740, 377] on input "Amount" at bounding box center [817, 364] width 306 height 42
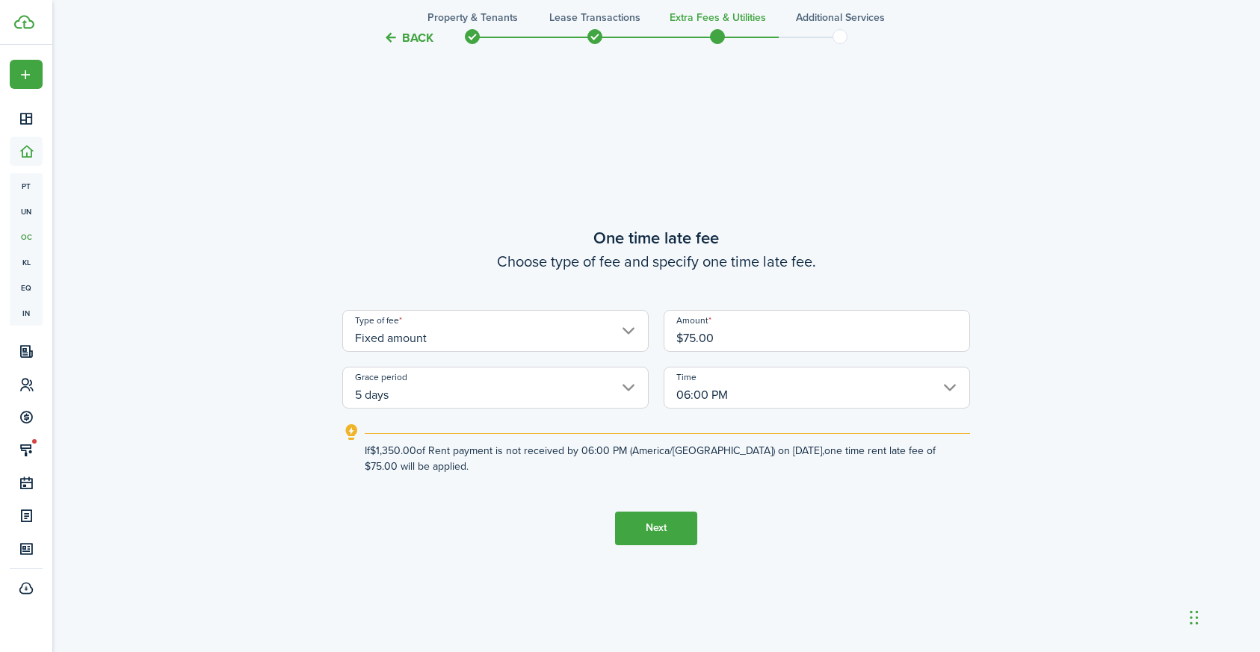
click at [629, 392] on input "5 days" at bounding box center [495, 388] width 306 height 42
type input "$75.00"
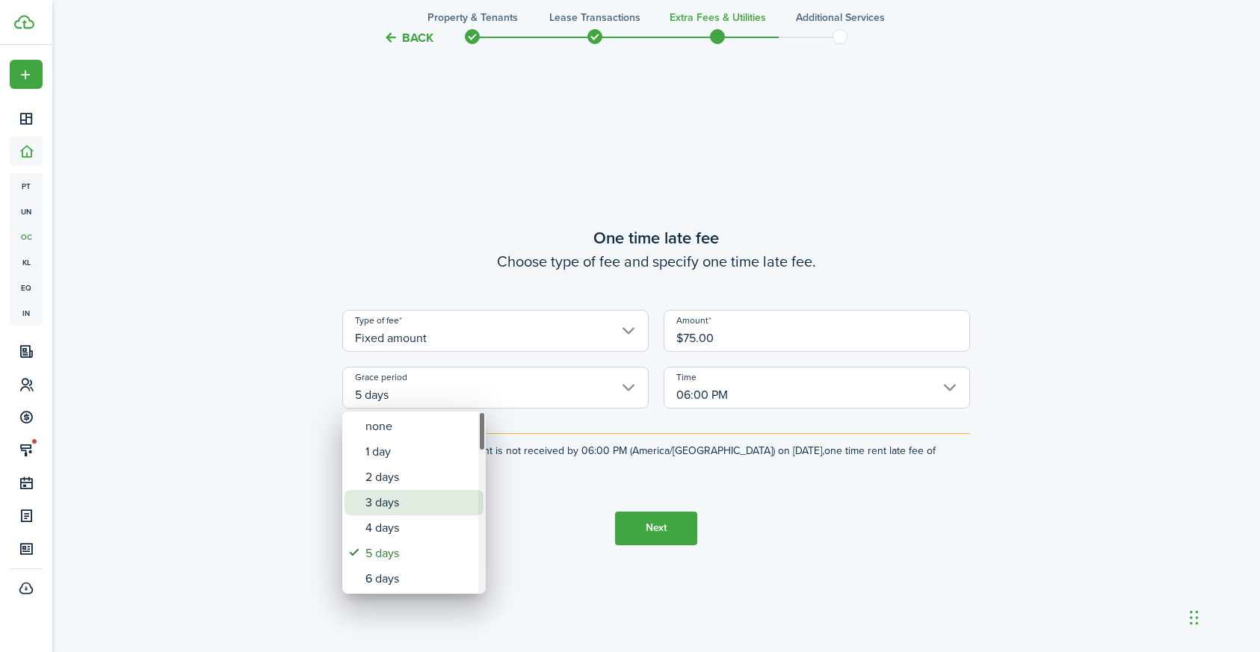
click at [409, 503] on div "3 days" at bounding box center [419, 502] width 109 height 25
type input "3 days"
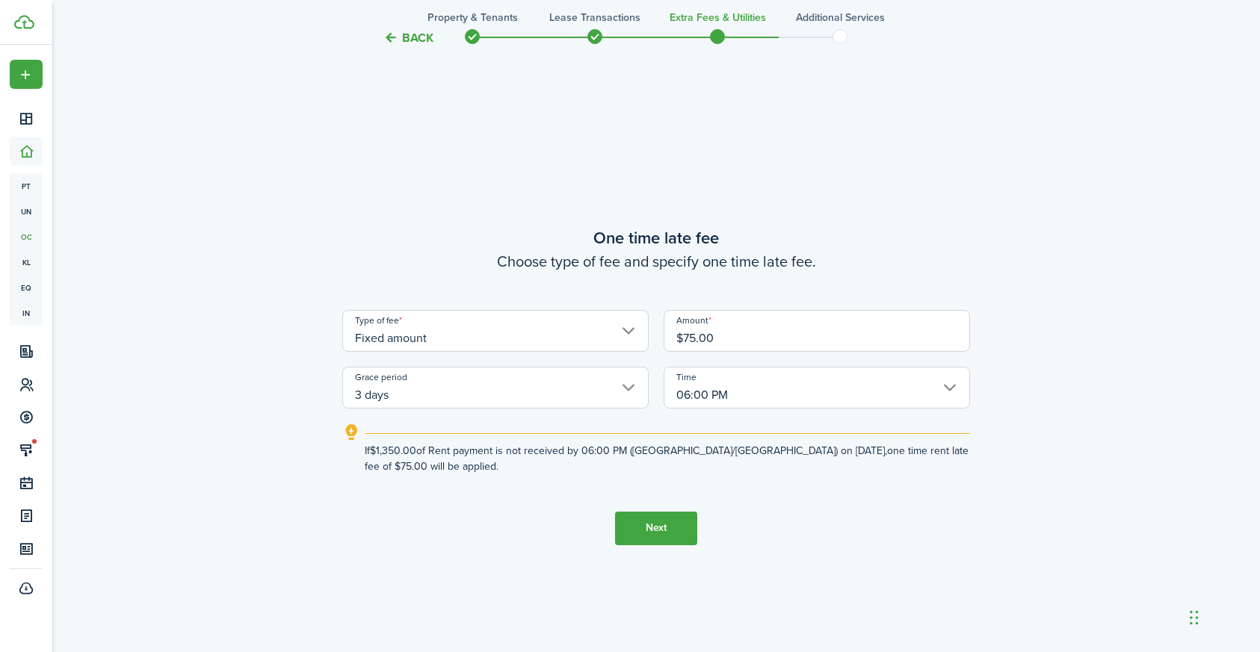
click at [658, 531] on button "Next" at bounding box center [656, 529] width 82 height 34
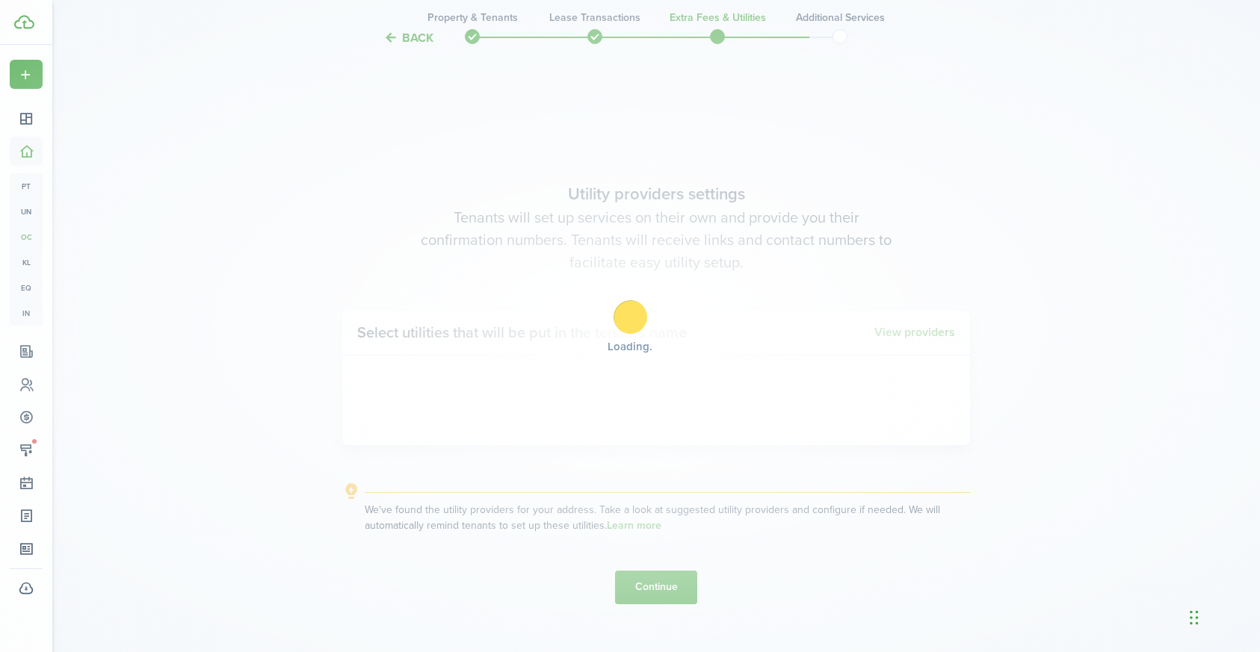
scroll to position [1857, 0]
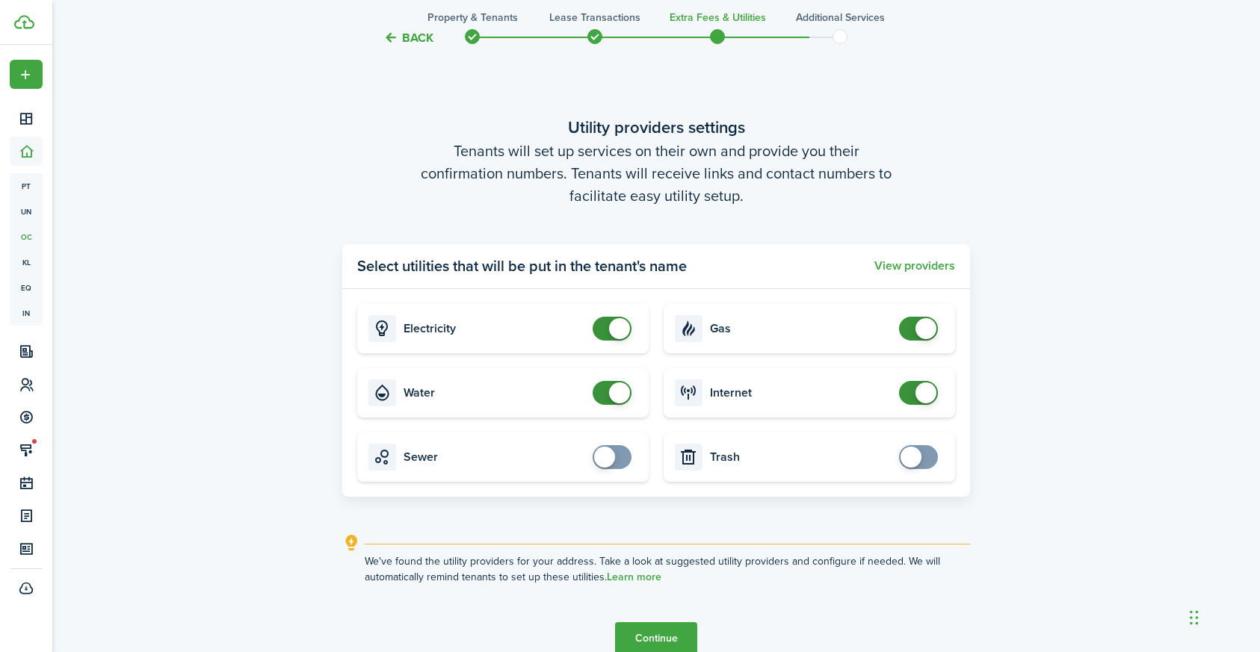
checkbox input "true"
click at [926, 460] on span at bounding box center [918, 457] width 15 height 24
checkbox input "true"
click at [620, 460] on span at bounding box center [612, 457] width 15 height 24
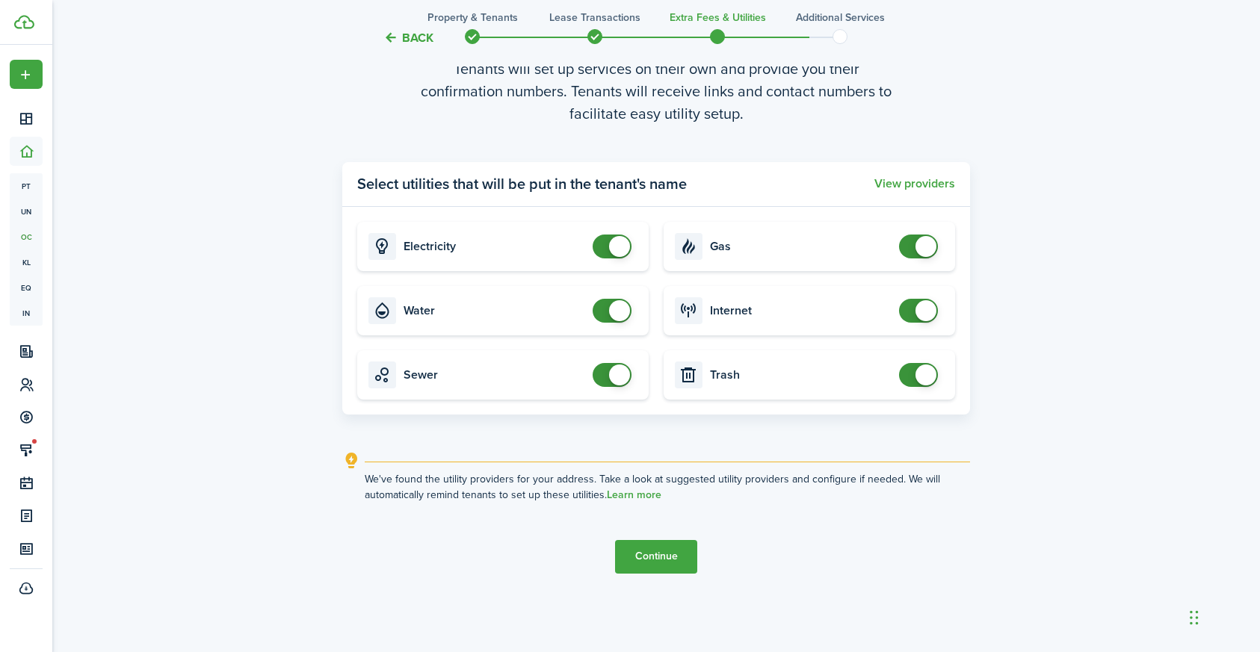
scroll to position [1957, 0]
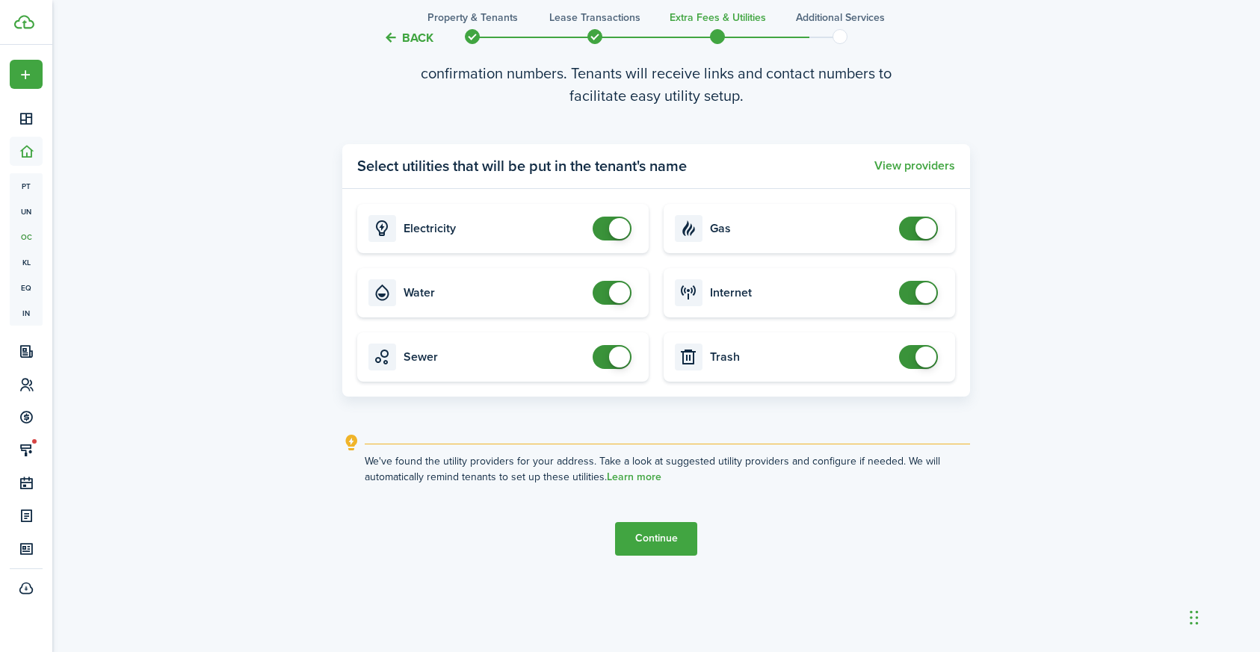
click at [664, 538] on button "Continue" at bounding box center [656, 539] width 82 height 34
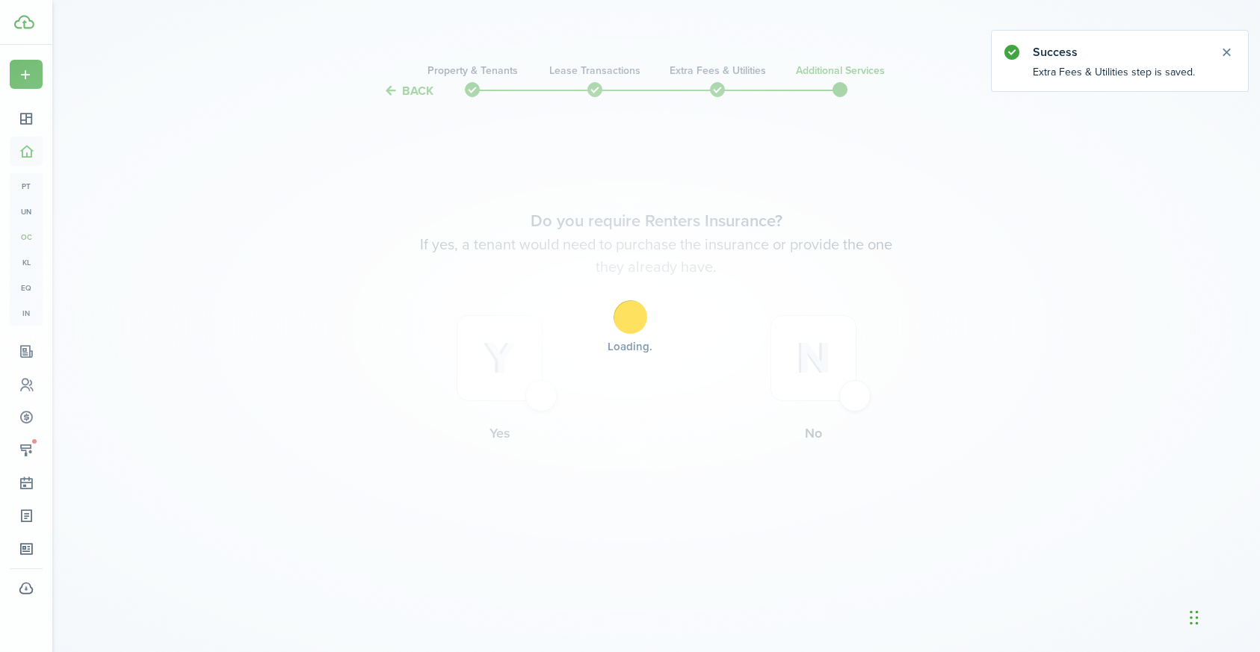
scroll to position [0, 0]
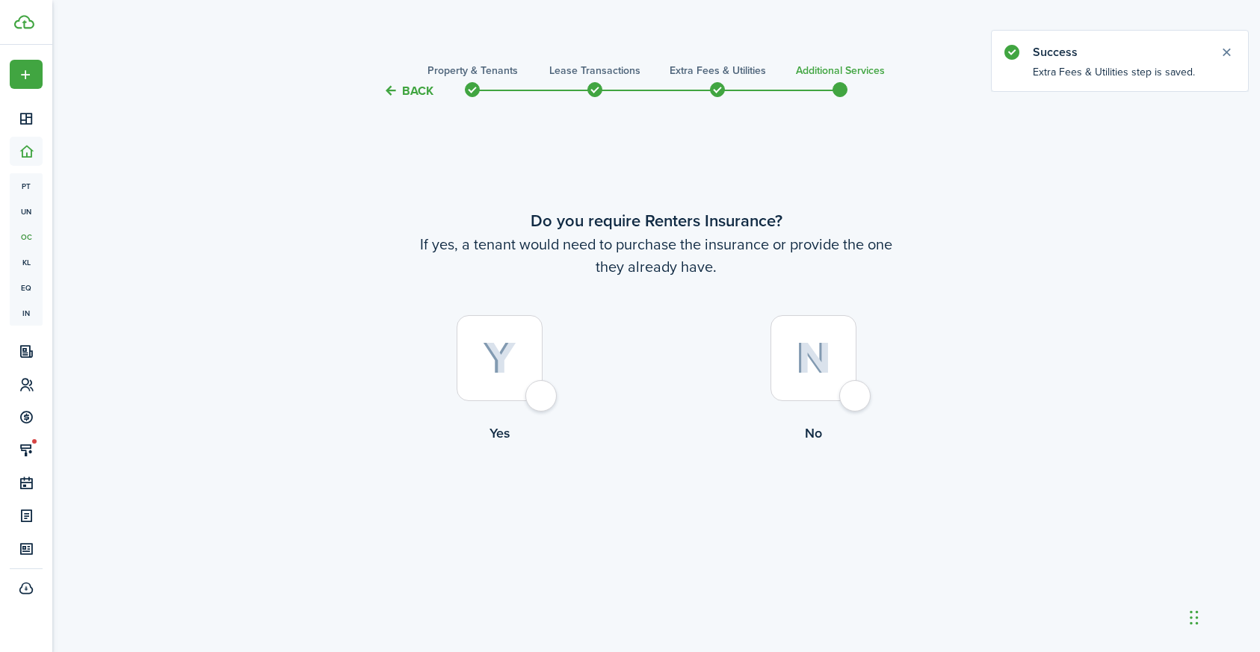
click at [543, 395] on div at bounding box center [500, 358] width 86 height 86
radio input "true"
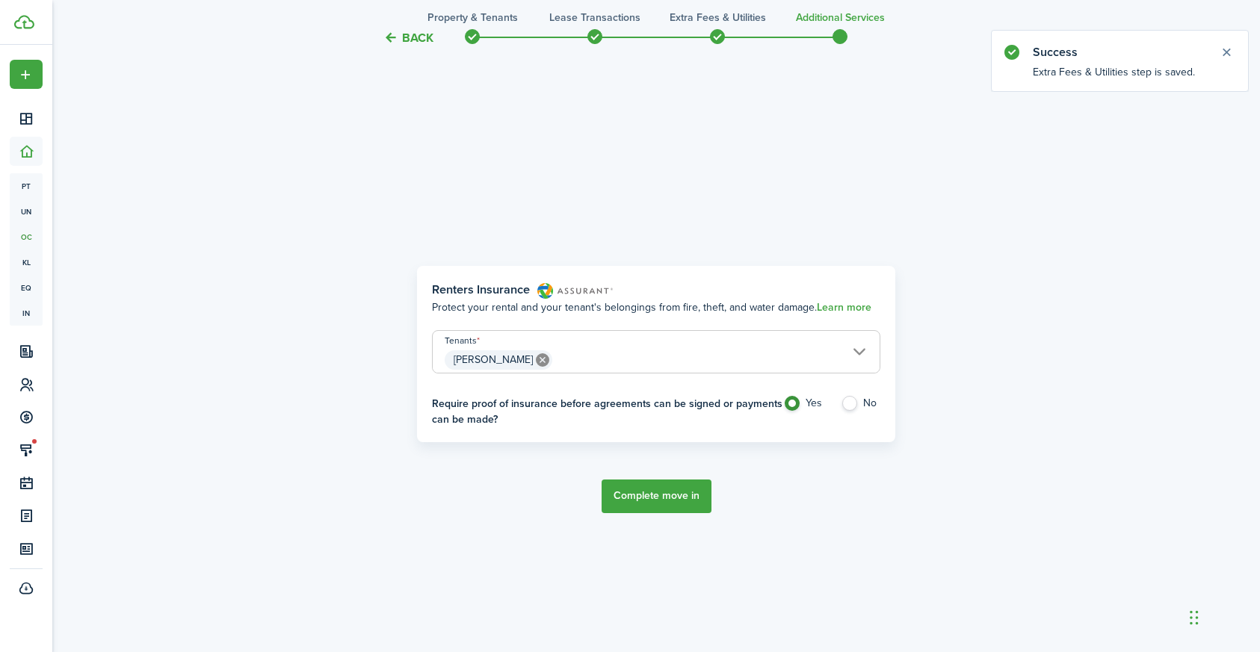
scroll to position [552, 0]
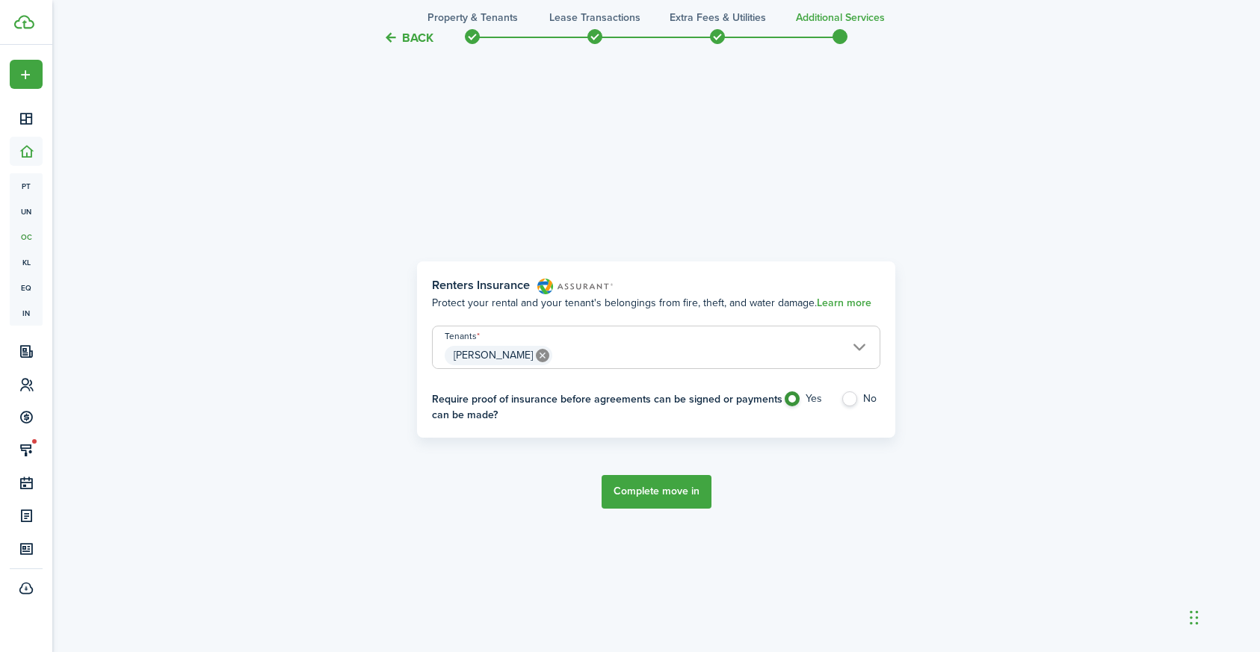
click at [669, 490] on button "Complete move in" at bounding box center [657, 492] width 110 height 34
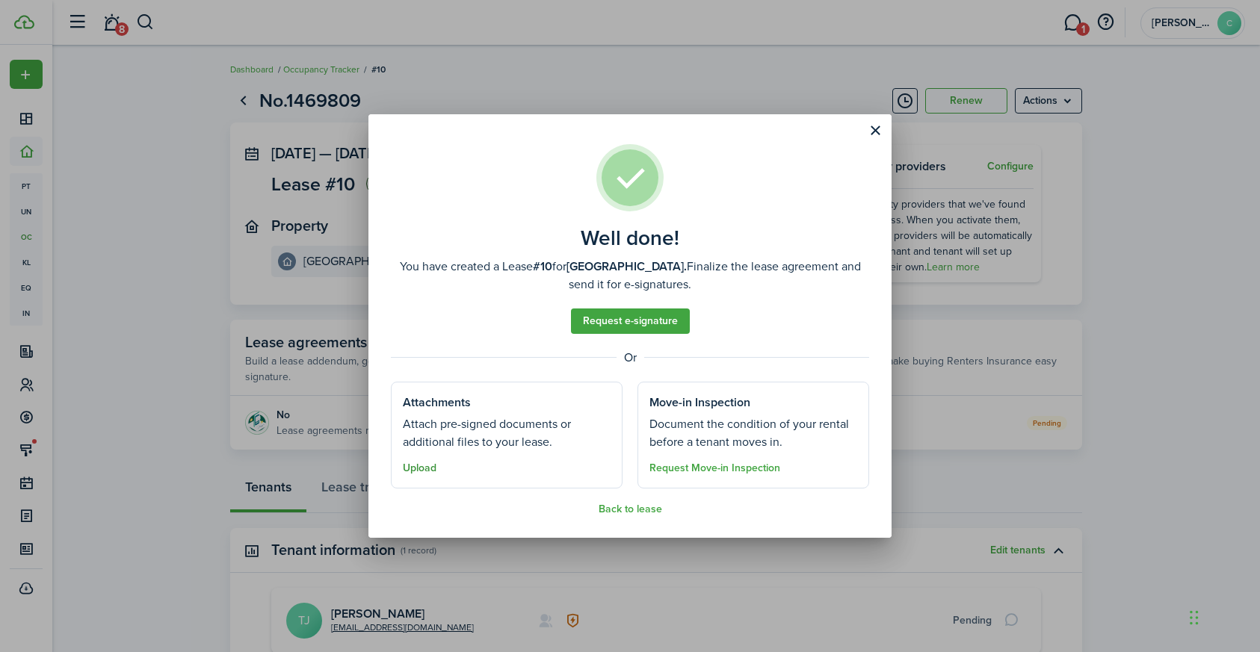
click at [424, 466] on button "Upload" at bounding box center [420, 469] width 34 height 12
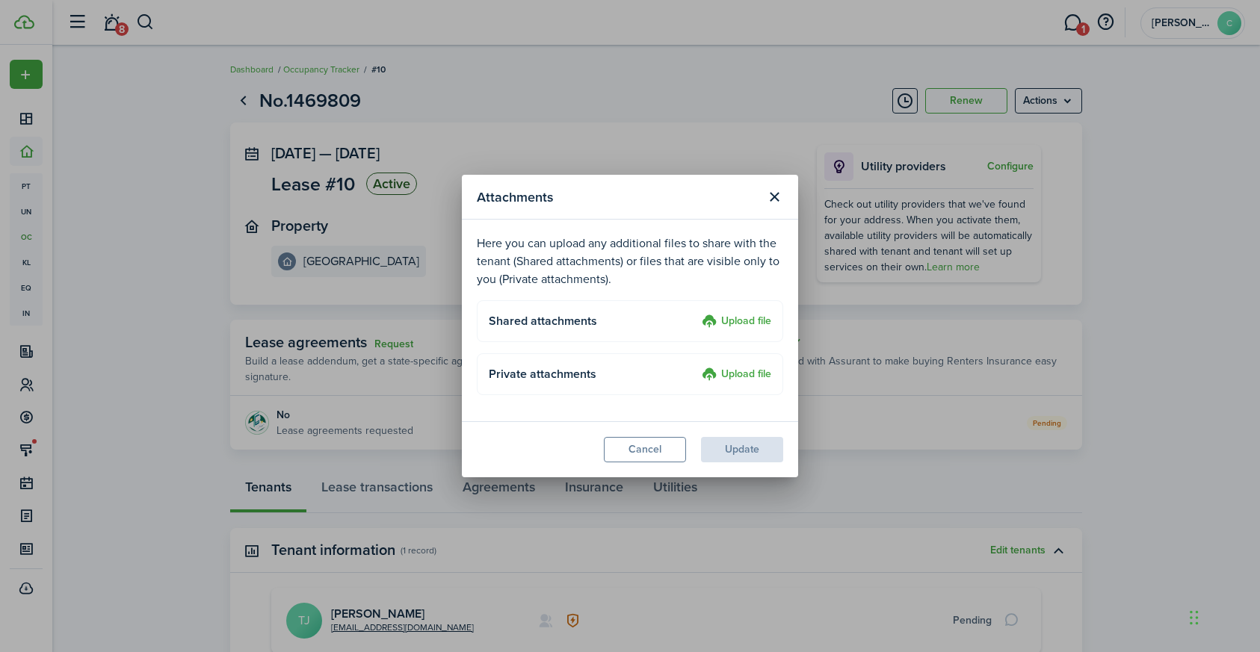
click at [745, 322] on label "Upload file" at bounding box center [737, 322] width 70 height 18
click at [697, 313] on input "Upload file" at bounding box center [697, 313] width 0 height 0
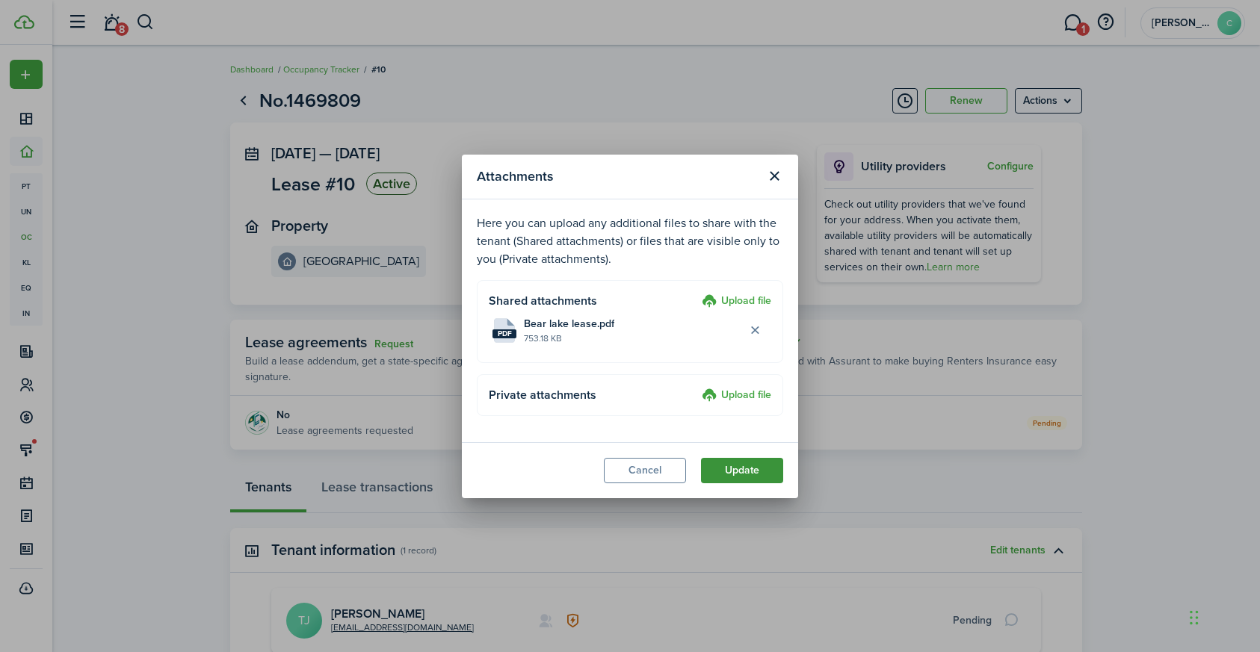
click at [758, 471] on button "Update" at bounding box center [742, 470] width 82 height 25
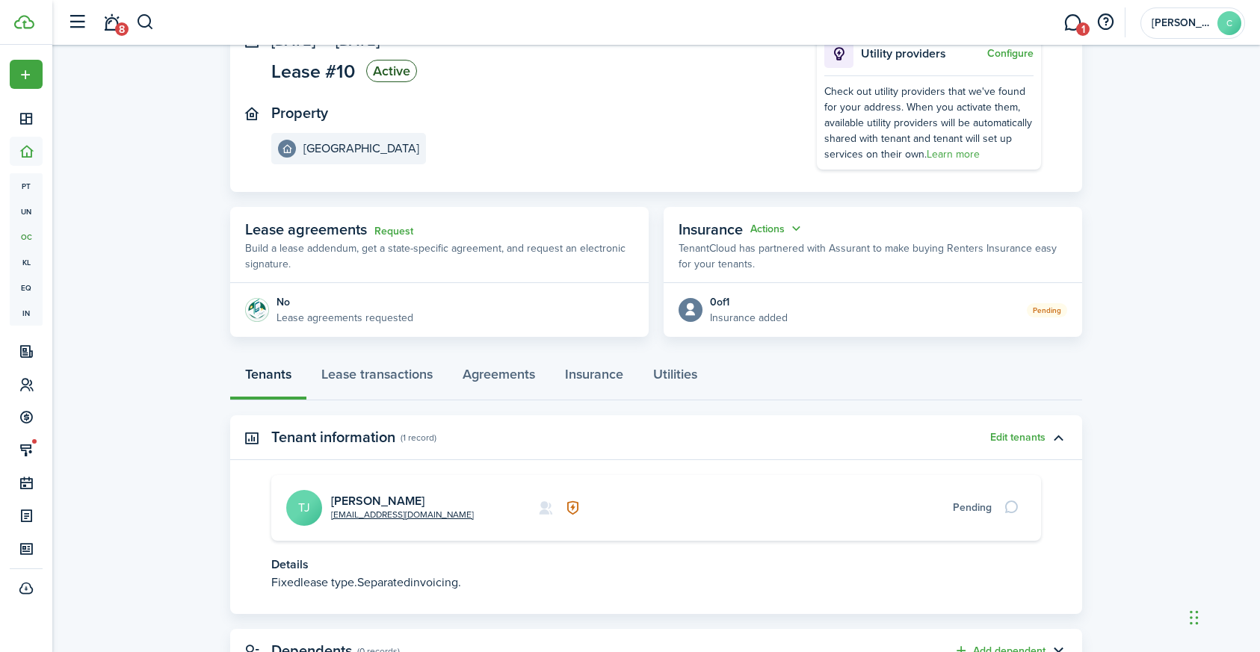
scroll to position [176, 0]
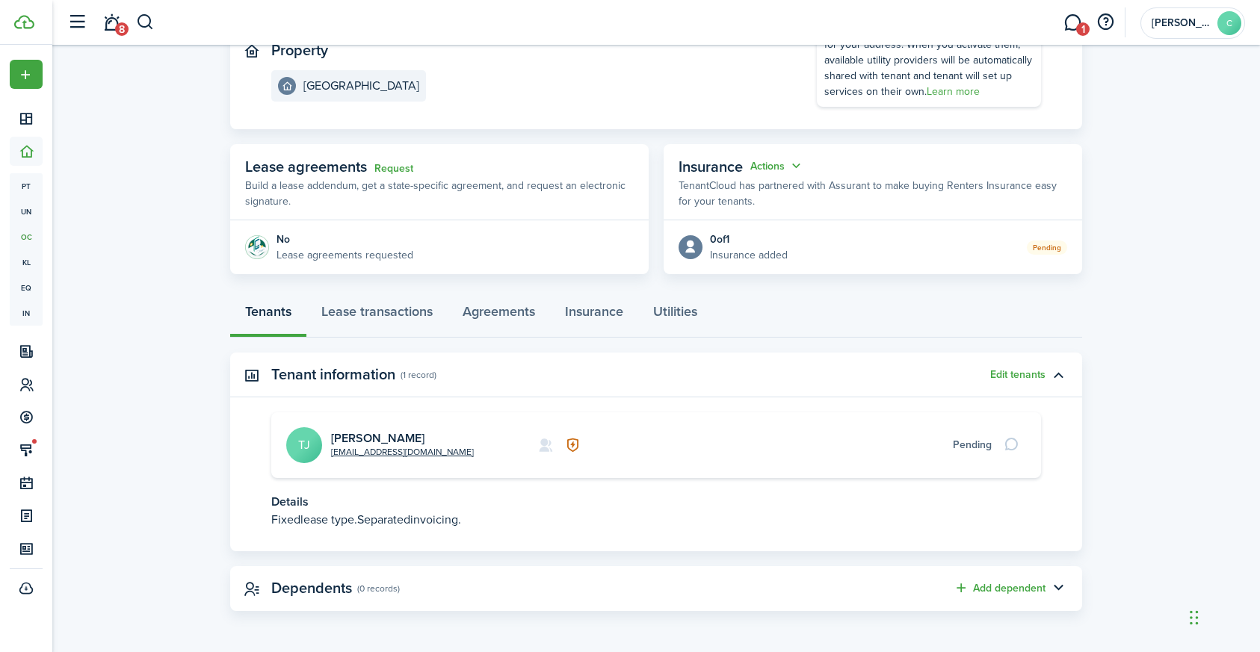
click at [1072, 24] on link "1" at bounding box center [1072, 23] width 28 height 38
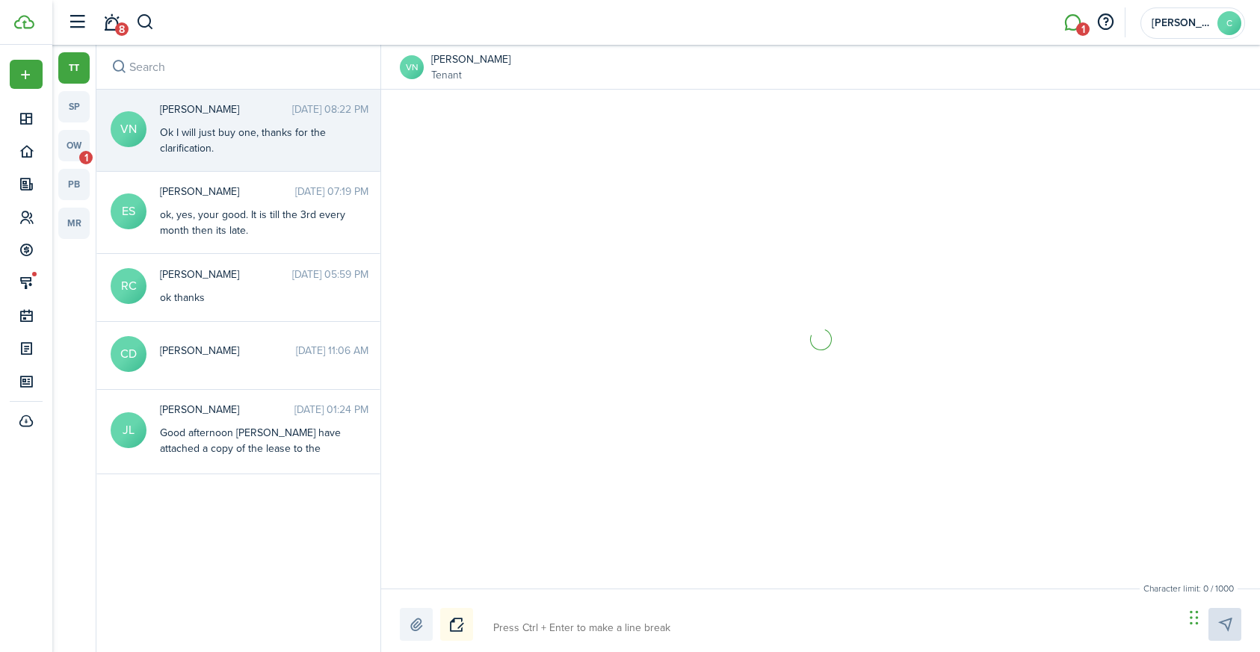
scroll to position [911, 0]
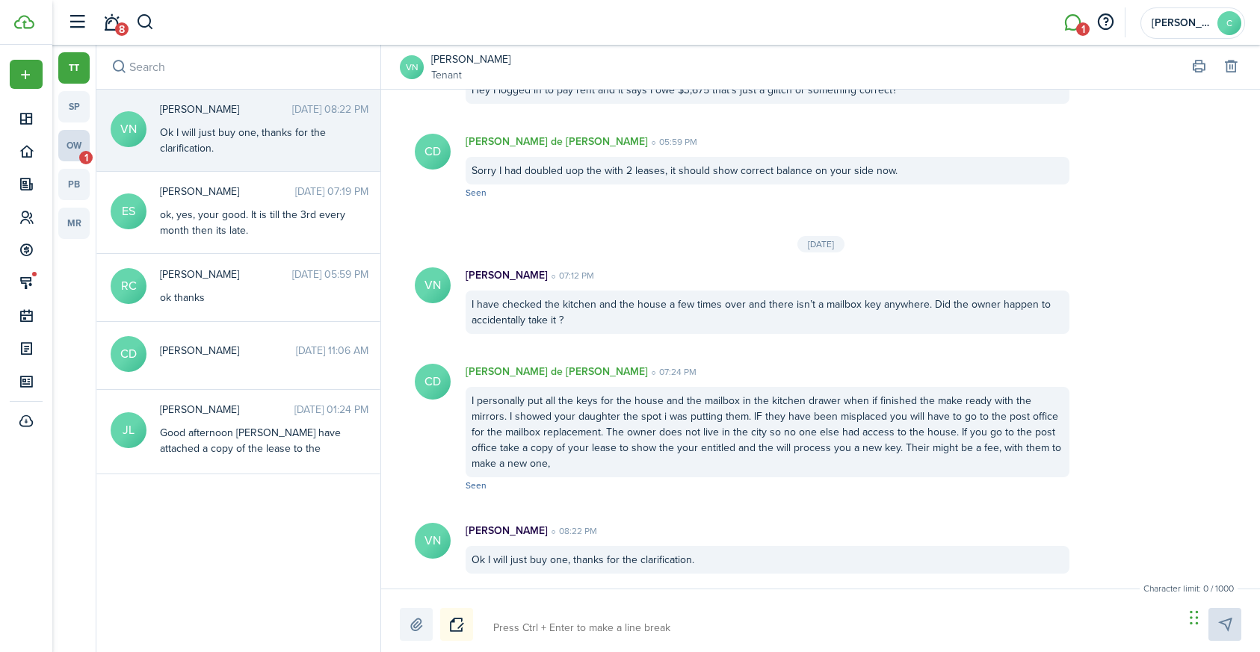
click at [78, 146] on link "ow 1" at bounding box center [73, 145] width 31 height 31
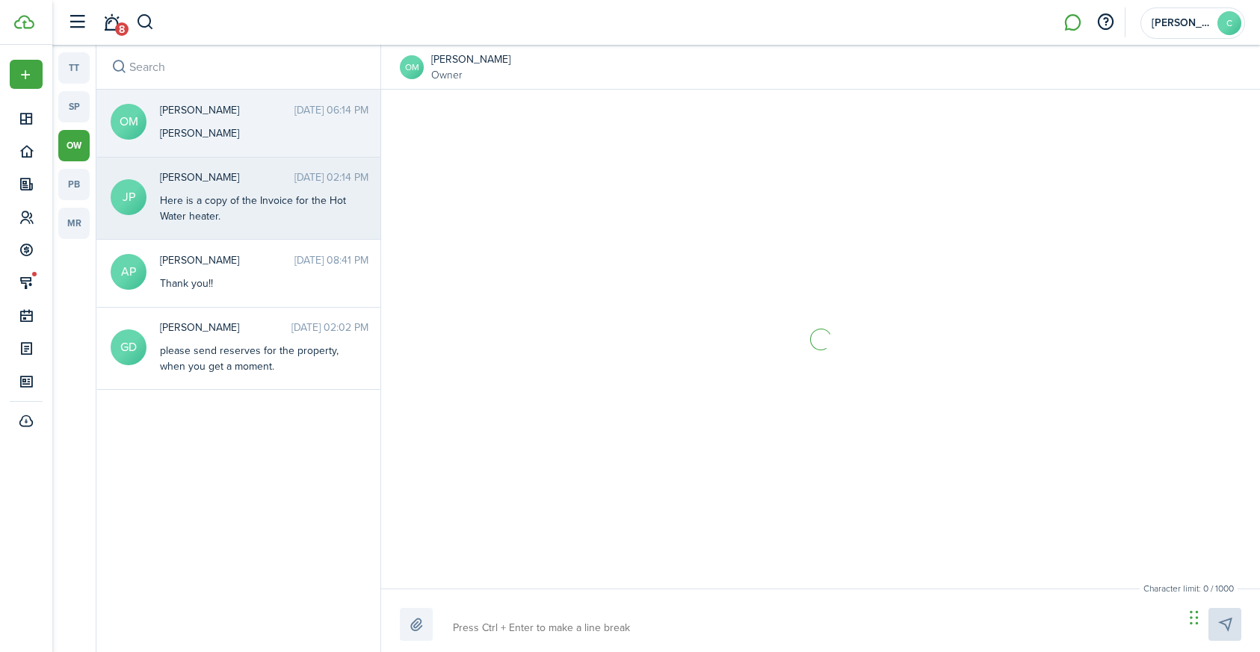
scroll to position [1690, 0]
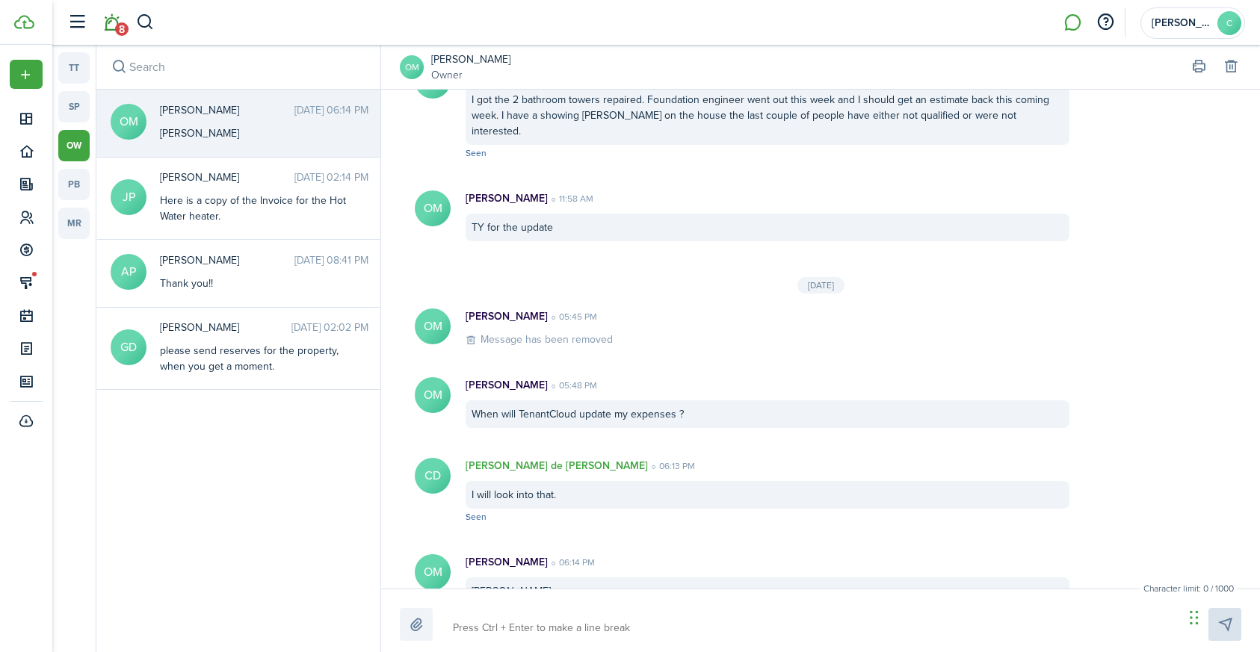
click at [114, 22] on link "8" at bounding box center [111, 23] width 28 height 38
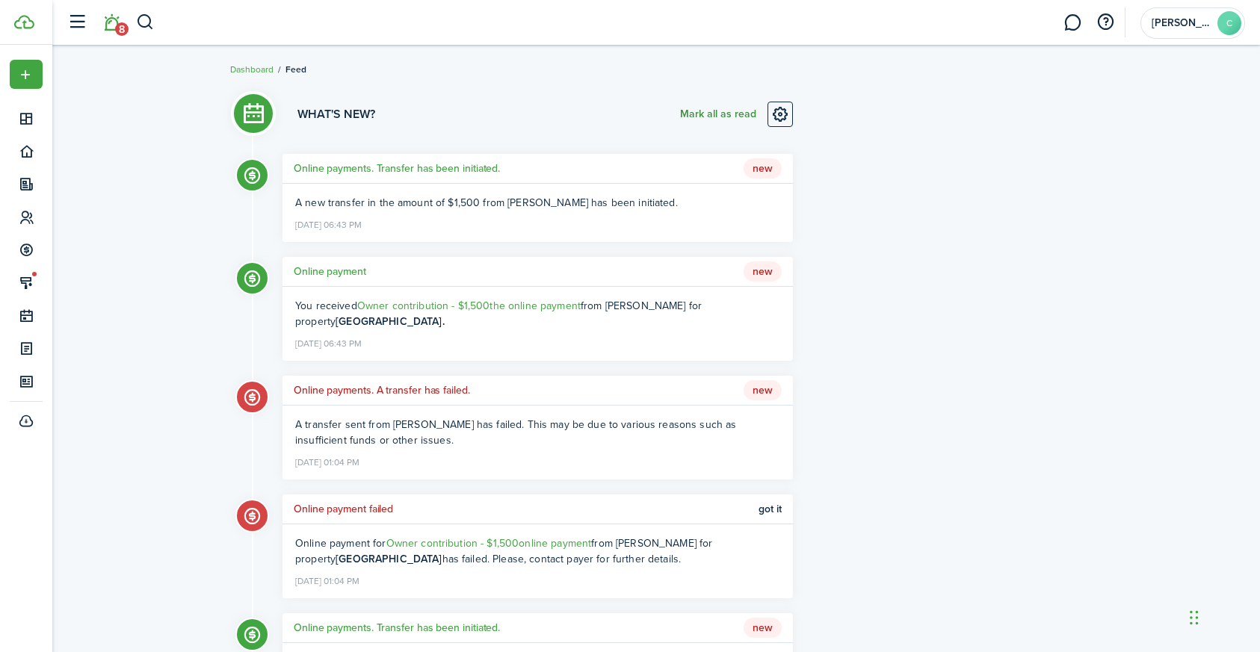
click at [712, 113] on button "Mark all as read" at bounding box center [718, 114] width 76 height 25
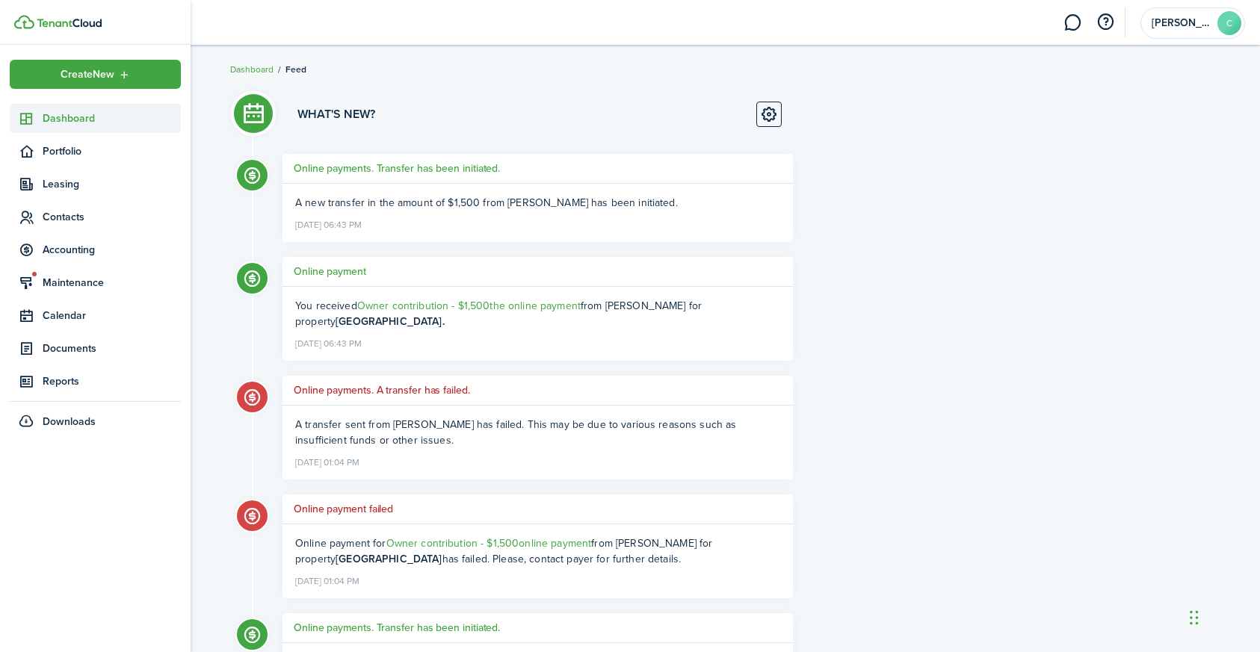
click at [44, 117] on span "Dashboard" at bounding box center [112, 119] width 138 height 16
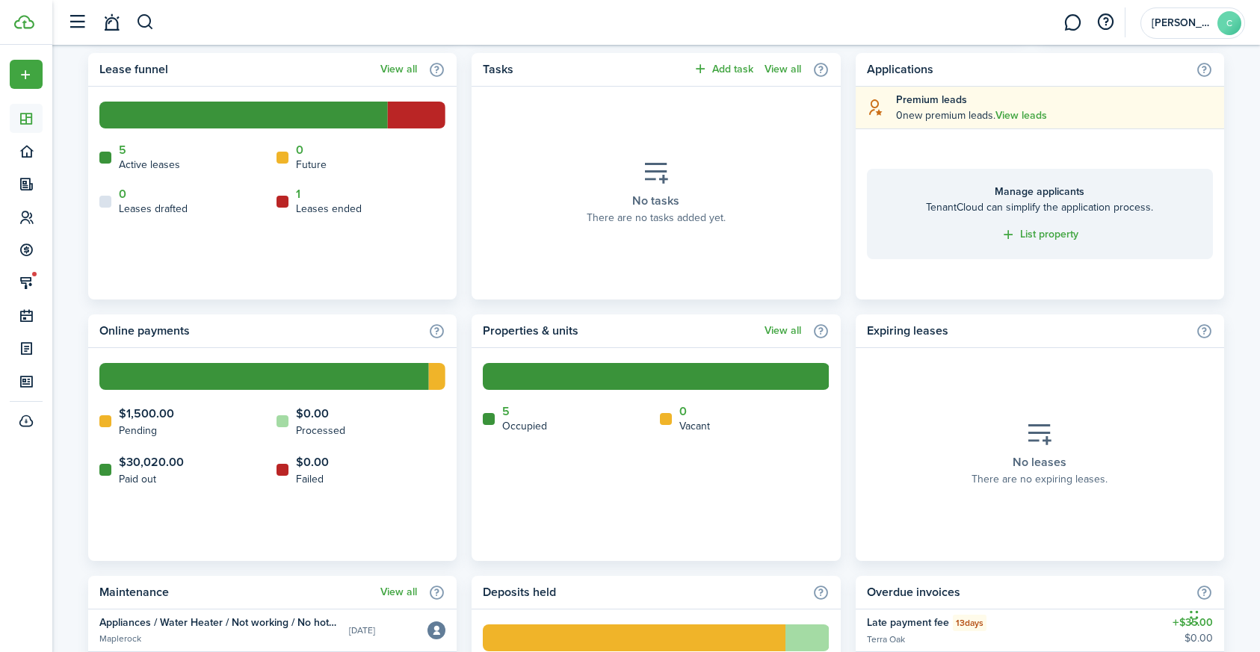
scroll to position [670, 0]
